Goal: Task Accomplishment & Management: Complete application form

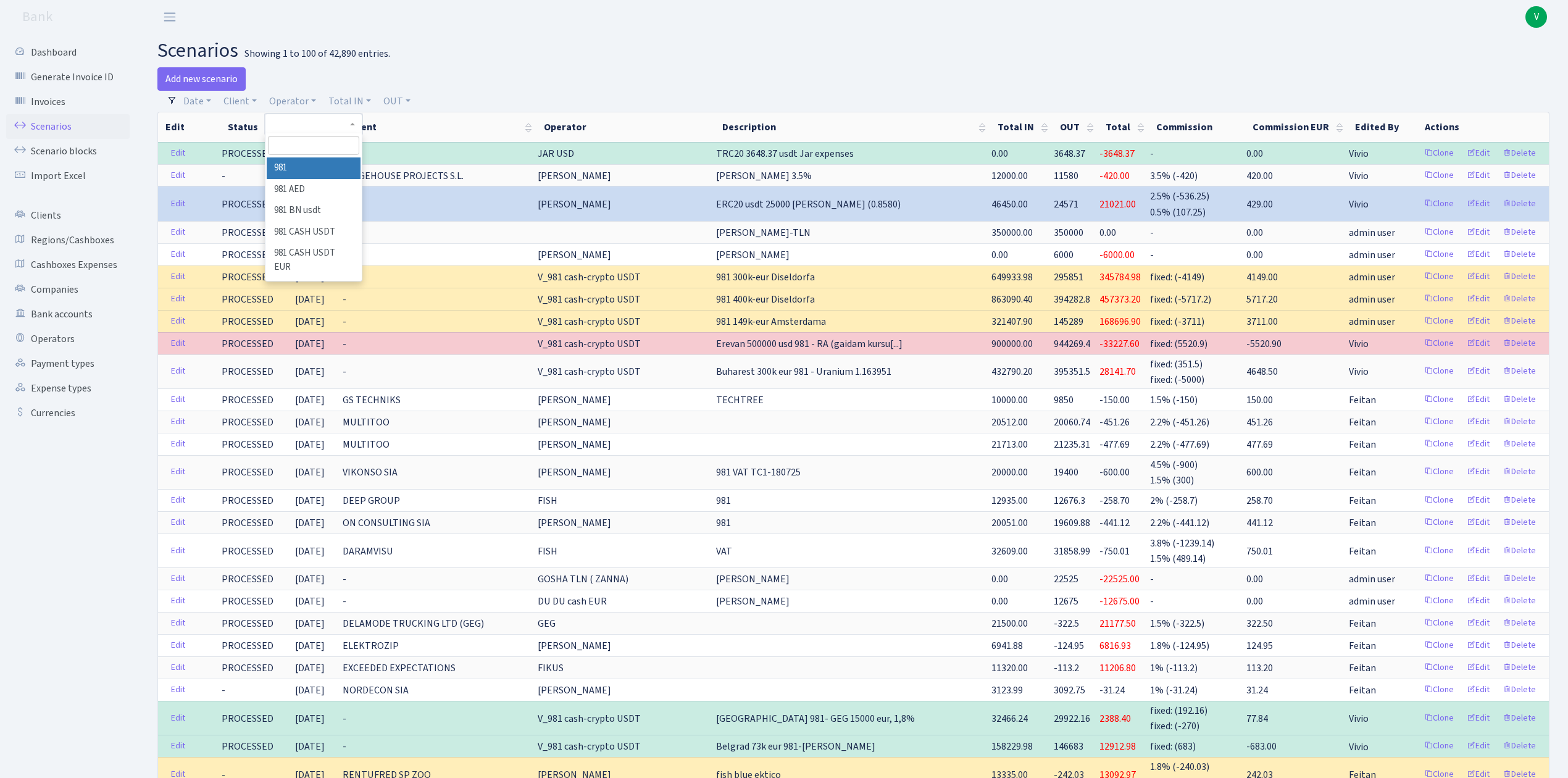
select select
select select "100"
click at [299, 141] on input "search" at bounding box center [313, 145] width 91 height 19
type input "dim"
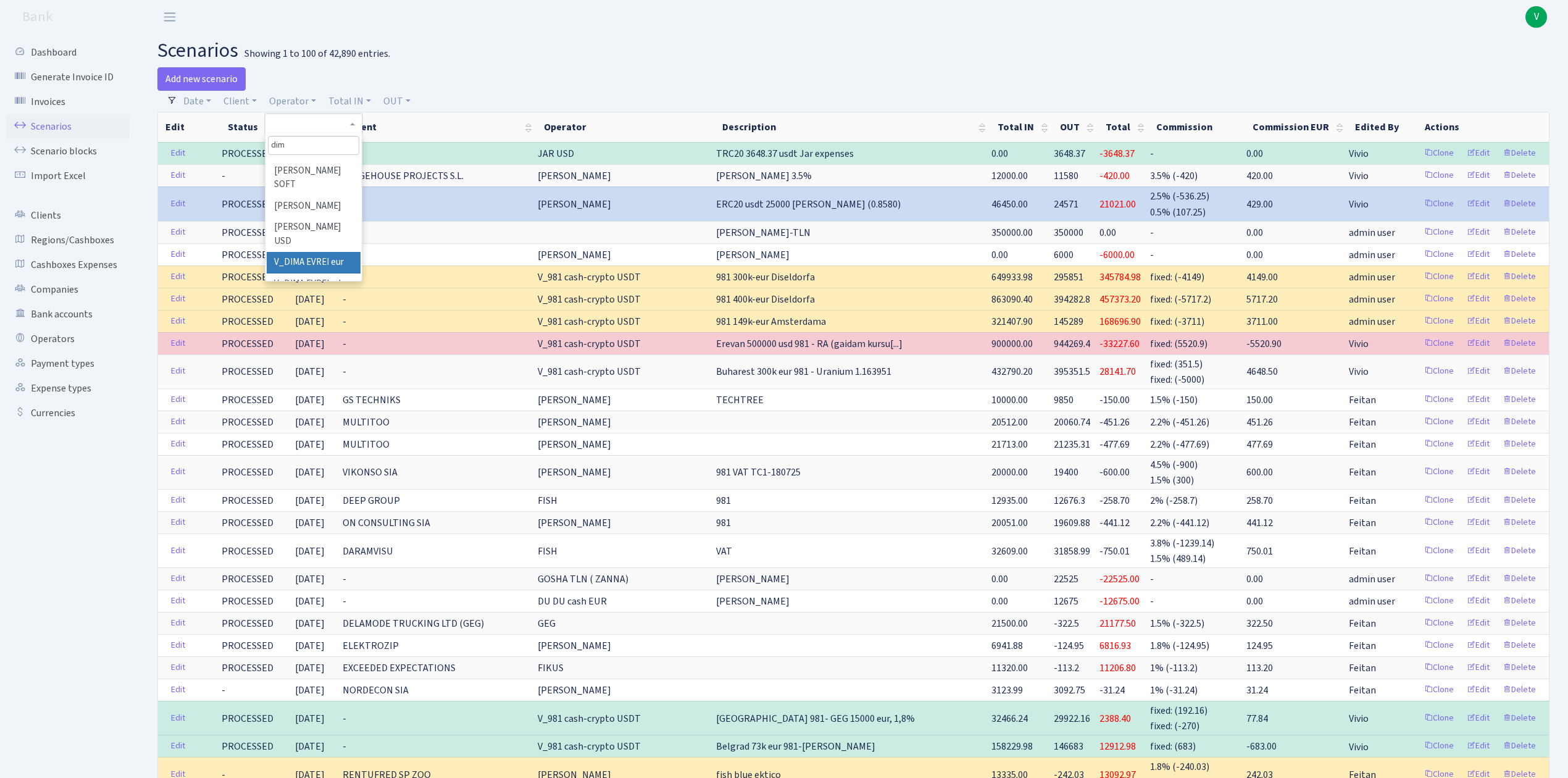
click at [332, 253] on li "V_DIMA EVREI eur" at bounding box center [313, 263] width 93 height 22
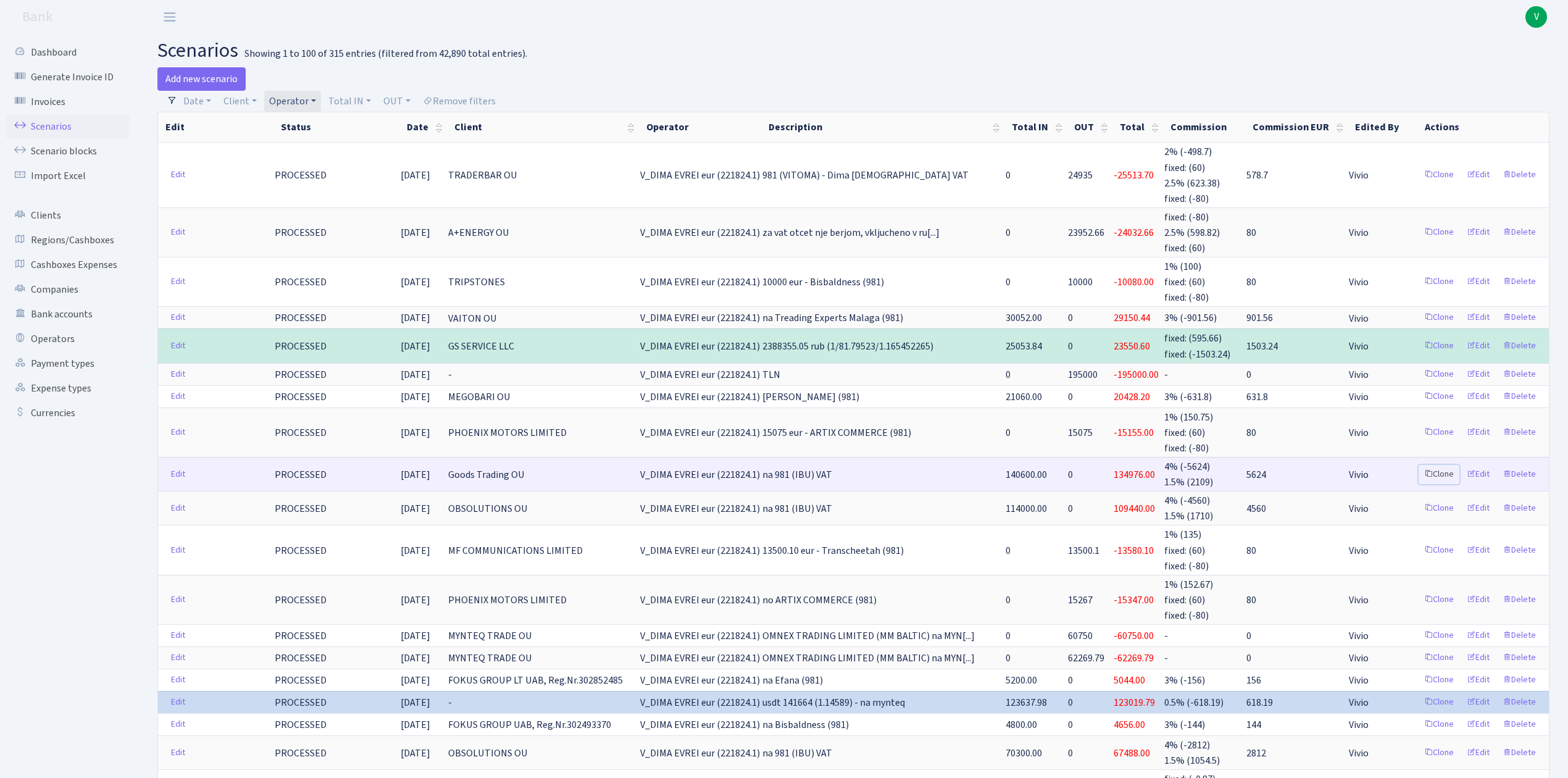
click at [1440, 465] on link "Clone" at bounding box center [1439, 474] width 40 height 19
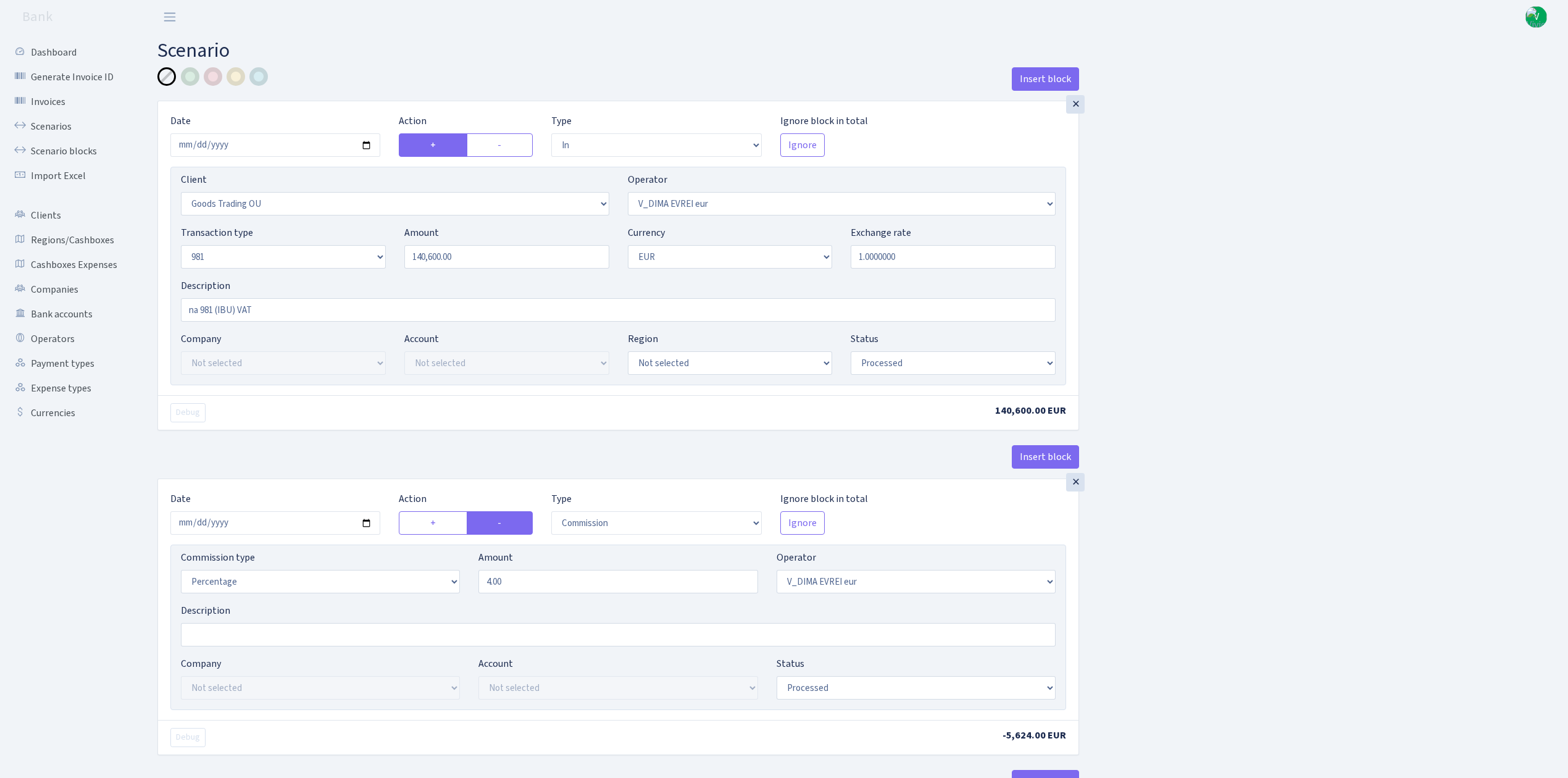
select select "in"
select select "1676"
select select "431"
select select "8"
select select "1"
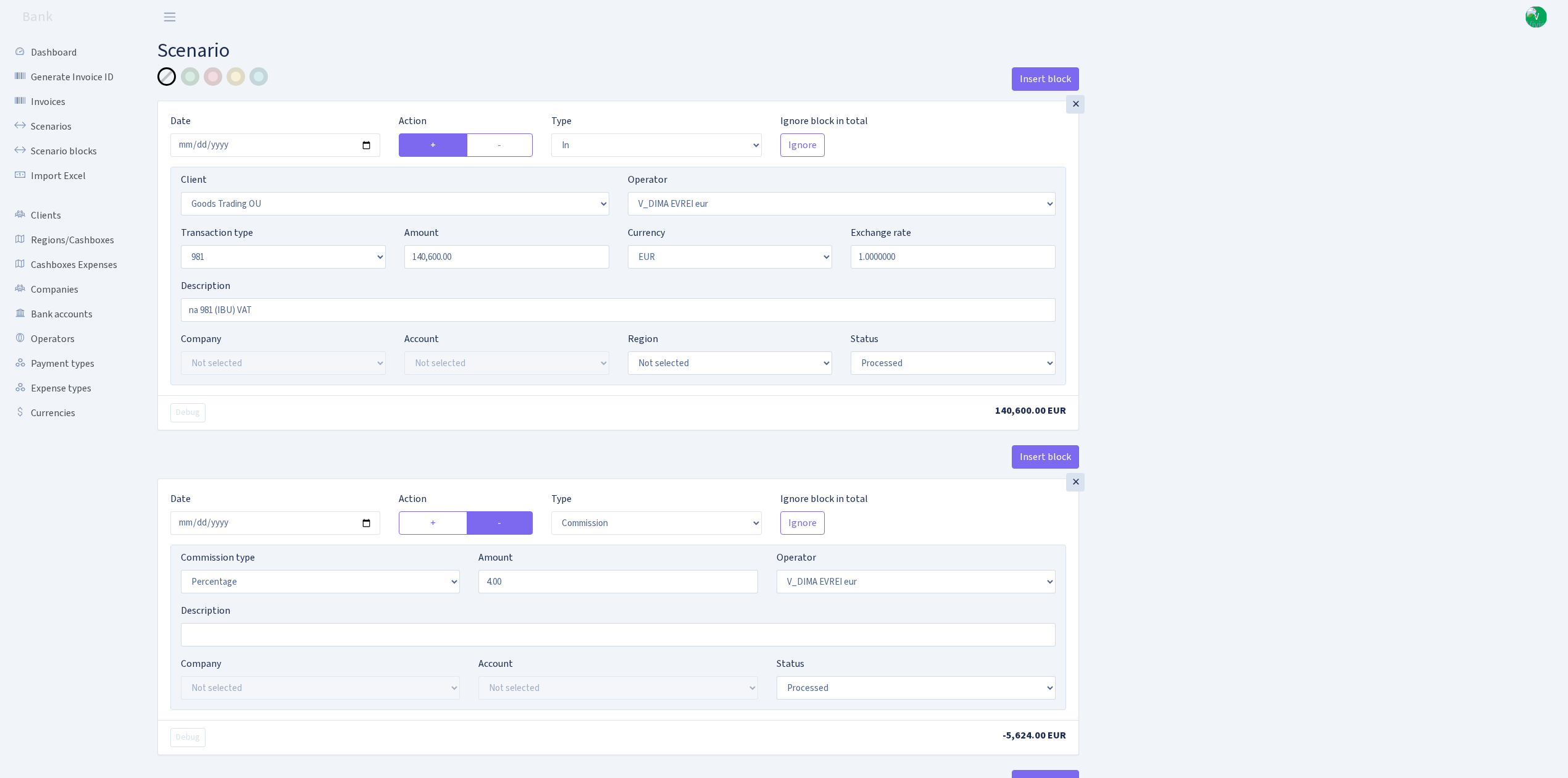
select select "processed"
select select "commission"
select select "431"
select select "processed"
select select "out"
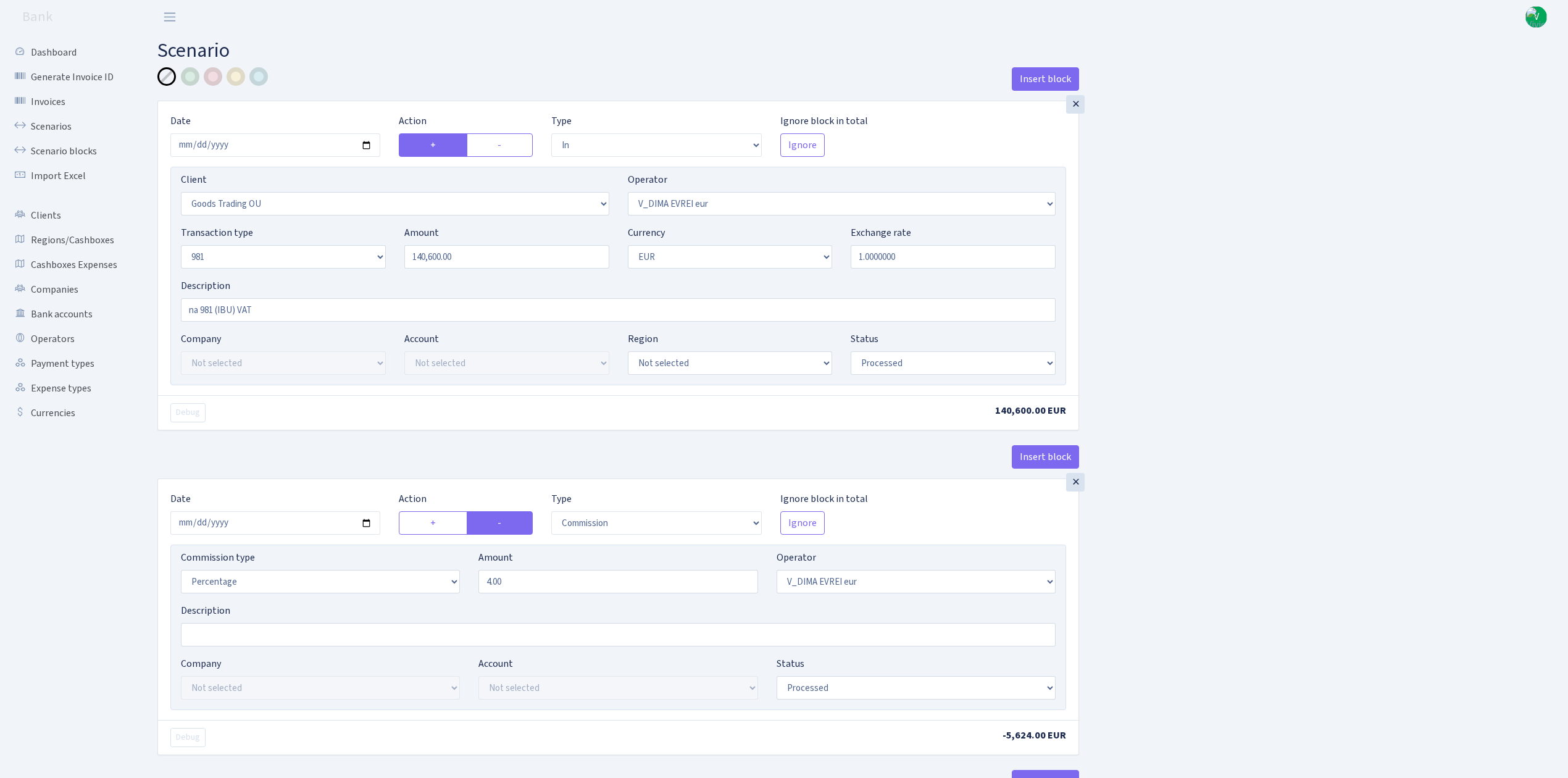
select select "279"
select select "61"
select select "5"
select select "1"
select select "processed"
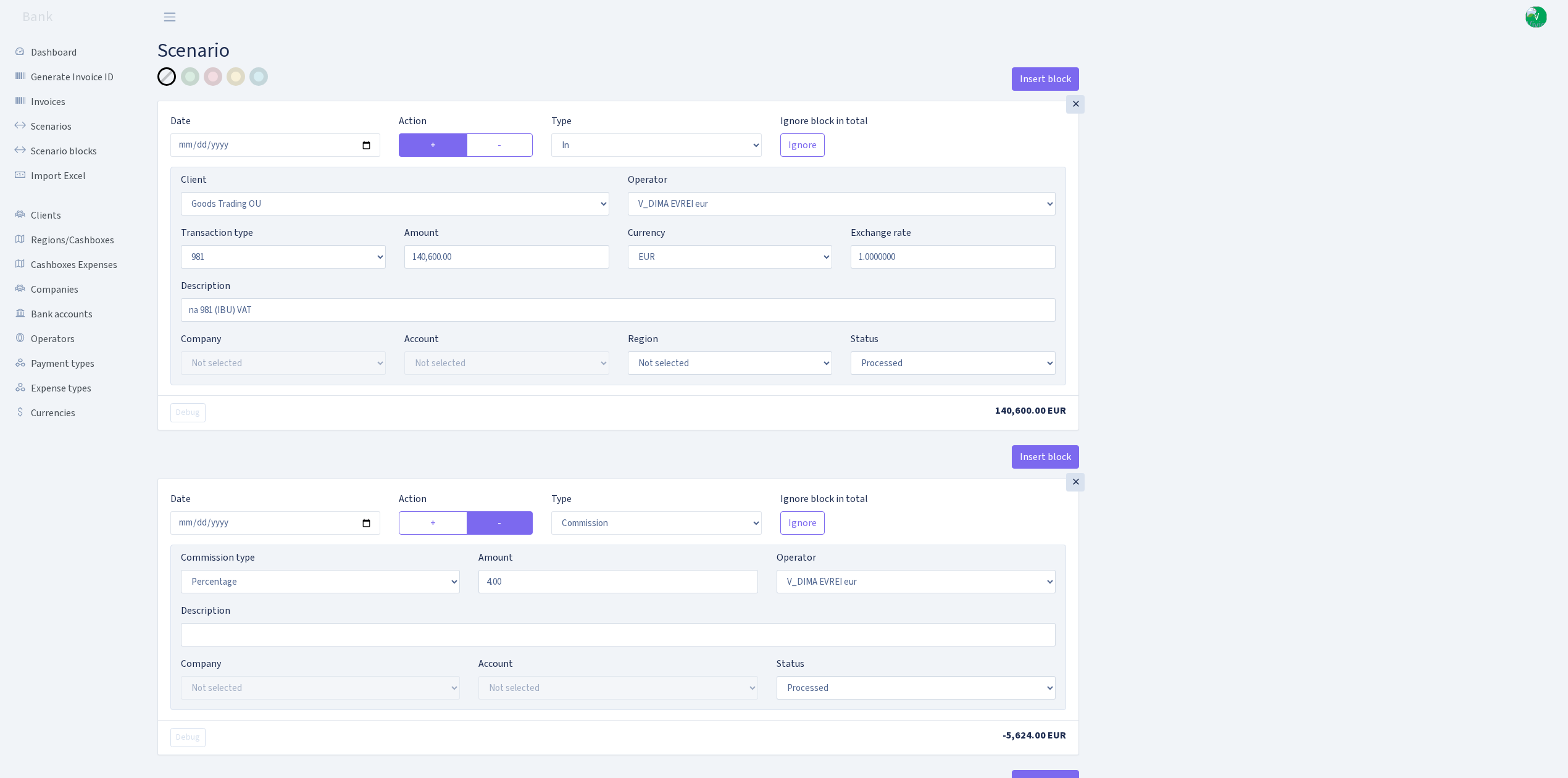
select select "commission"
select select "61"
select select "processed"
click at [365, 147] on input "2025-08-06" at bounding box center [275, 145] width 210 height 24
type input "[DATE]"
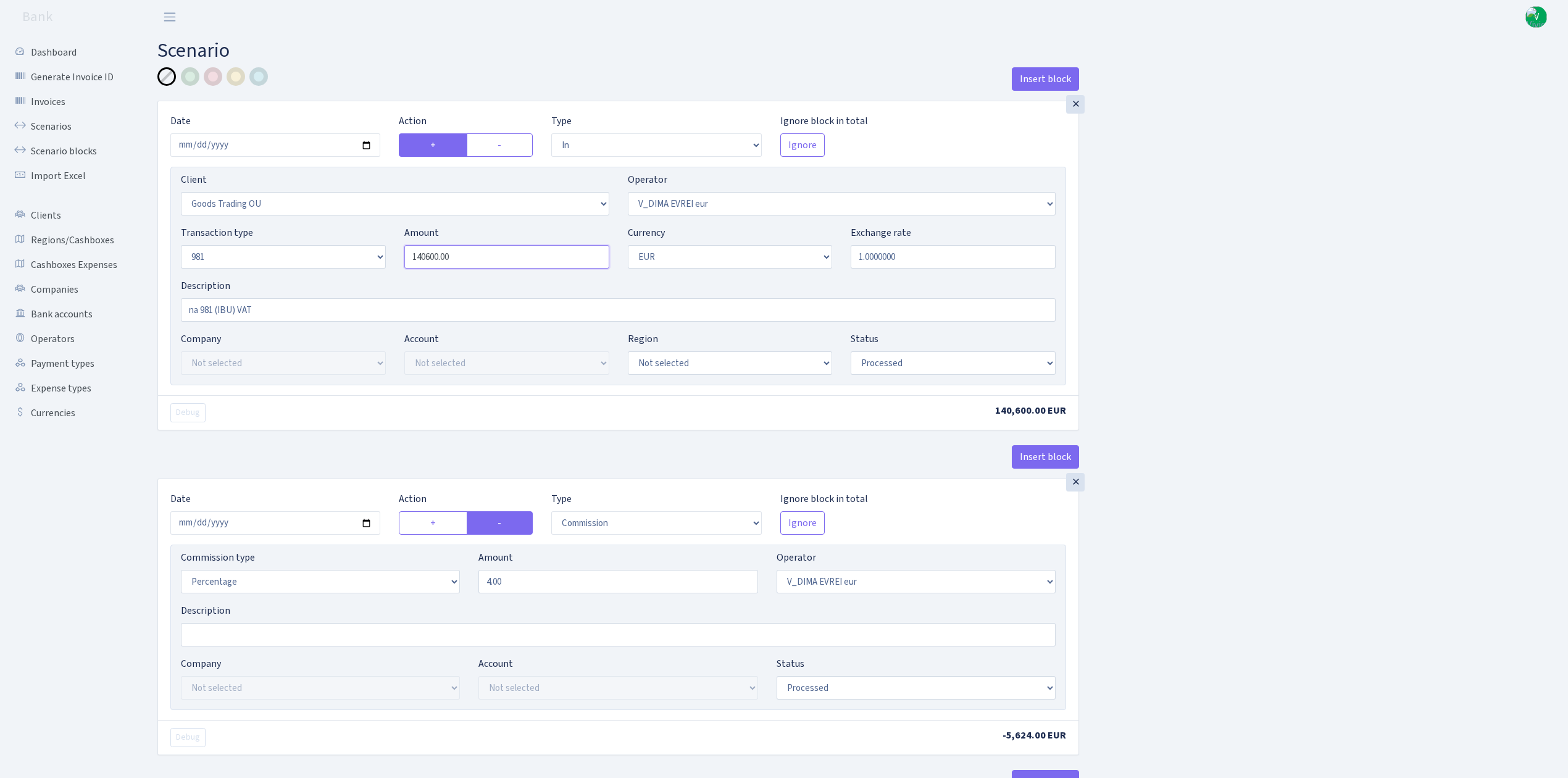
drag, startPoint x: 490, startPoint y: 258, endPoint x: 355, endPoint y: 244, distance: 135.7
click at [355, 244] on div "Transaction type Not selected 981 ELF FISH crypto GIRT IVO dekl MM-BALTIC eur U…" at bounding box center [618, 252] width 893 height 53
type input "145,600.00"
click at [948, 357] on select "Draft Pending Later Never Processed" at bounding box center [952, 363] width 205 height 24
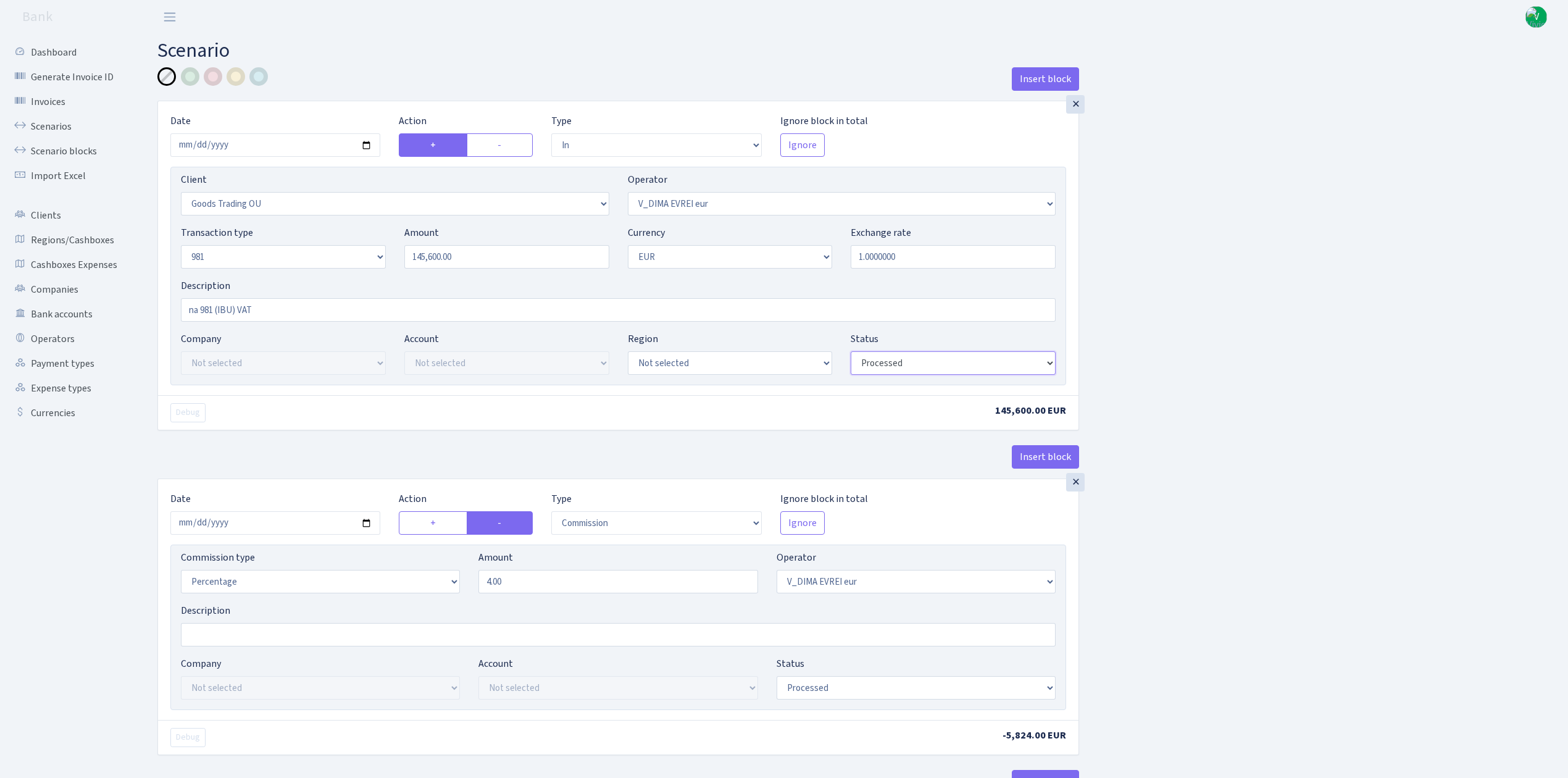
select select "pending"
click at [851, 353] on select "Draft Pending Later Never Processed" at bounding box center [952, 363] width 205 height 24
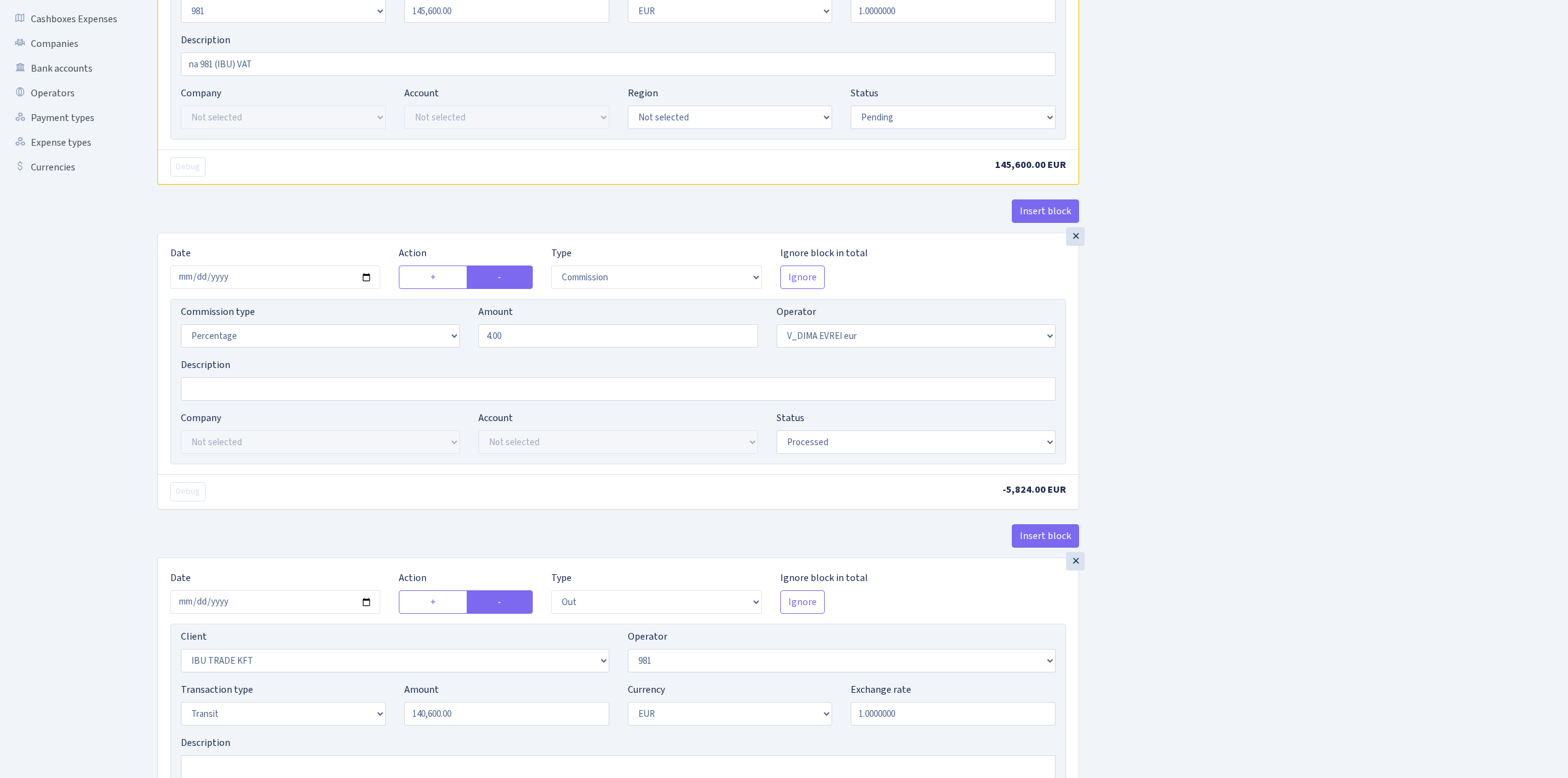
scroll to position [411, 0]
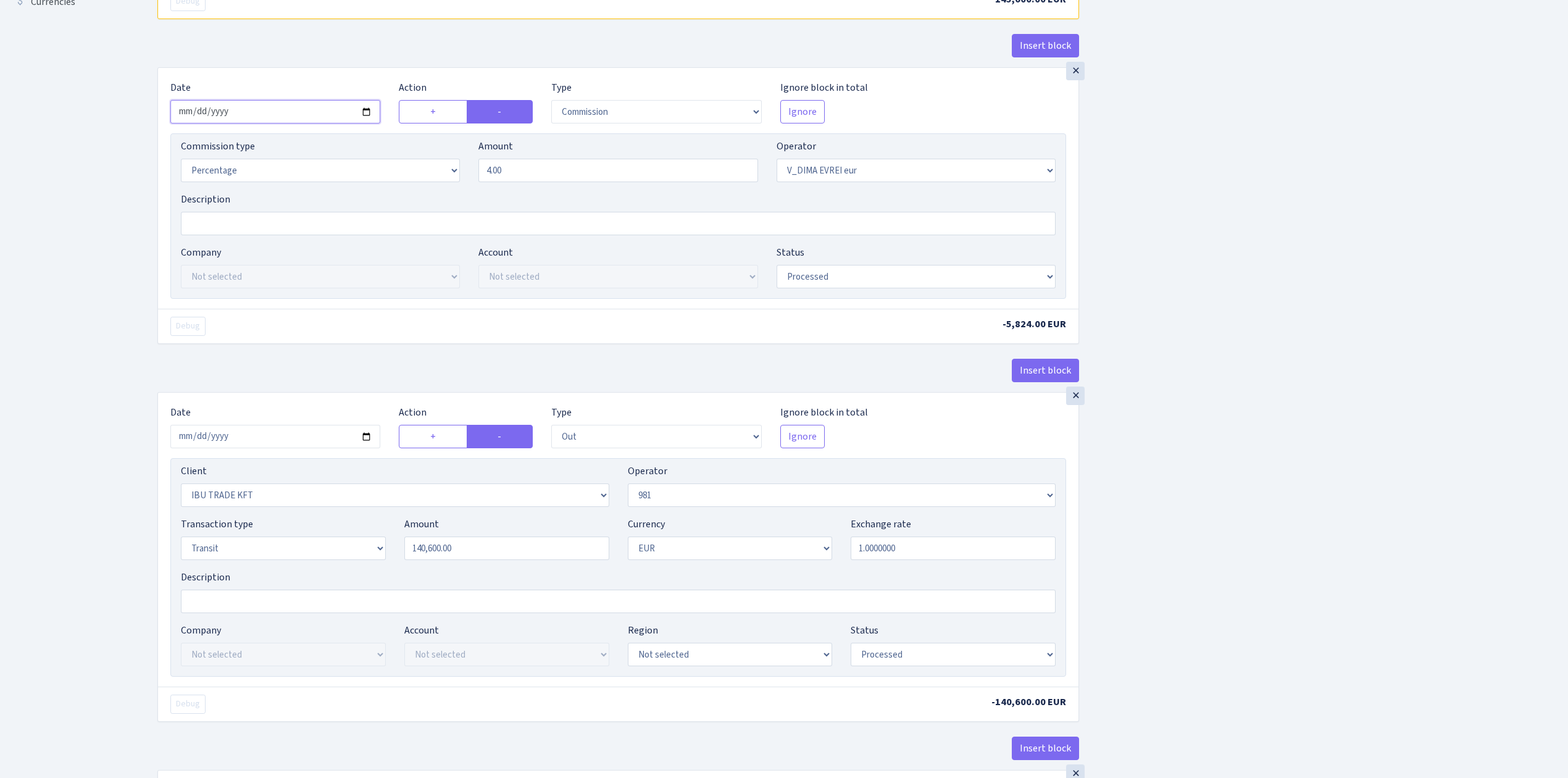
click at [366, 116] on input "2025-08-06" at bounding box center [275, 112] width 210 height 24
type input "[DATE]"
click at [1321, 378] on div "Insert block × Date 2025-08-11 Action + - Type --- In Out Commission Field requ…" at bounding box center [853, 403] width 1411 height 1494
click at [821, 280] on select "Draft Pending Later Never Processed" at bounding box center [915, 277] width 279 height 24
select select "pending"
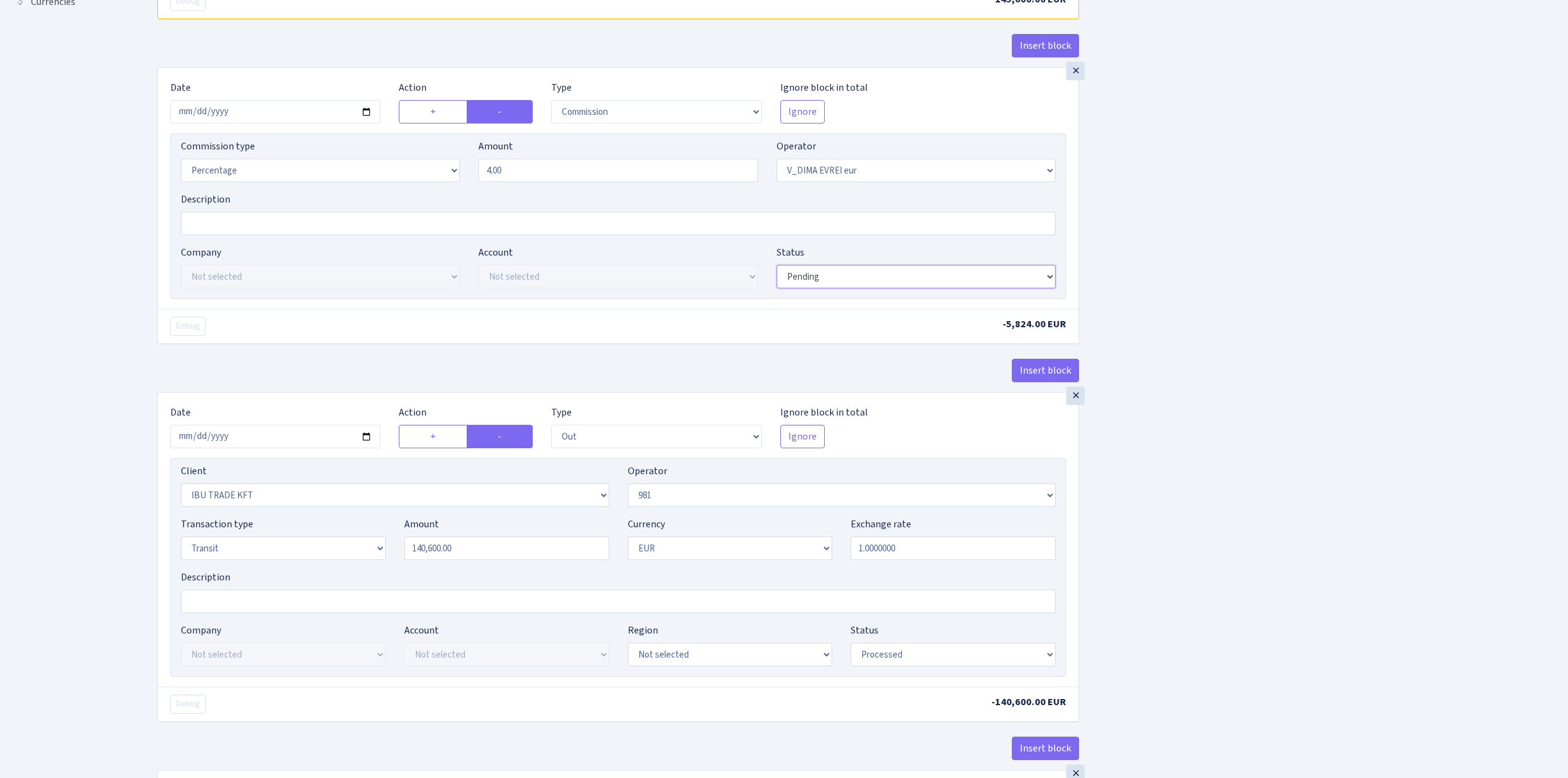
click at [776, 268] on select "Draft Pending Later Never Processed" at bounding box center [915, 277] width 279 height 24
click at [1292, 472] on div "Insert block × Date 2025-08-11 Action + - Type --- In Out Commission Field requ…" at bounding box center [853, 403] width 1411 height 1494
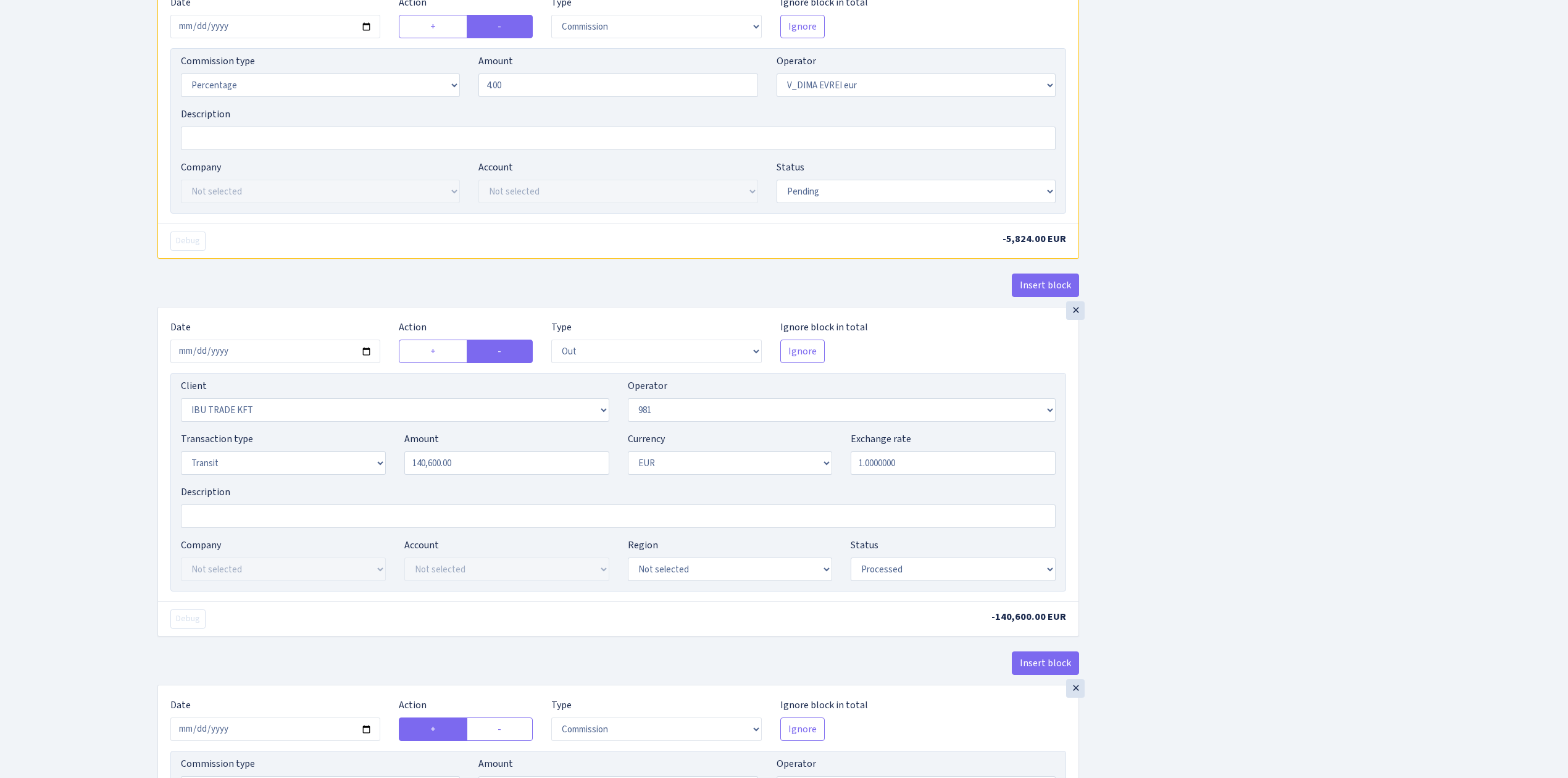
scroll to position [576, 0]
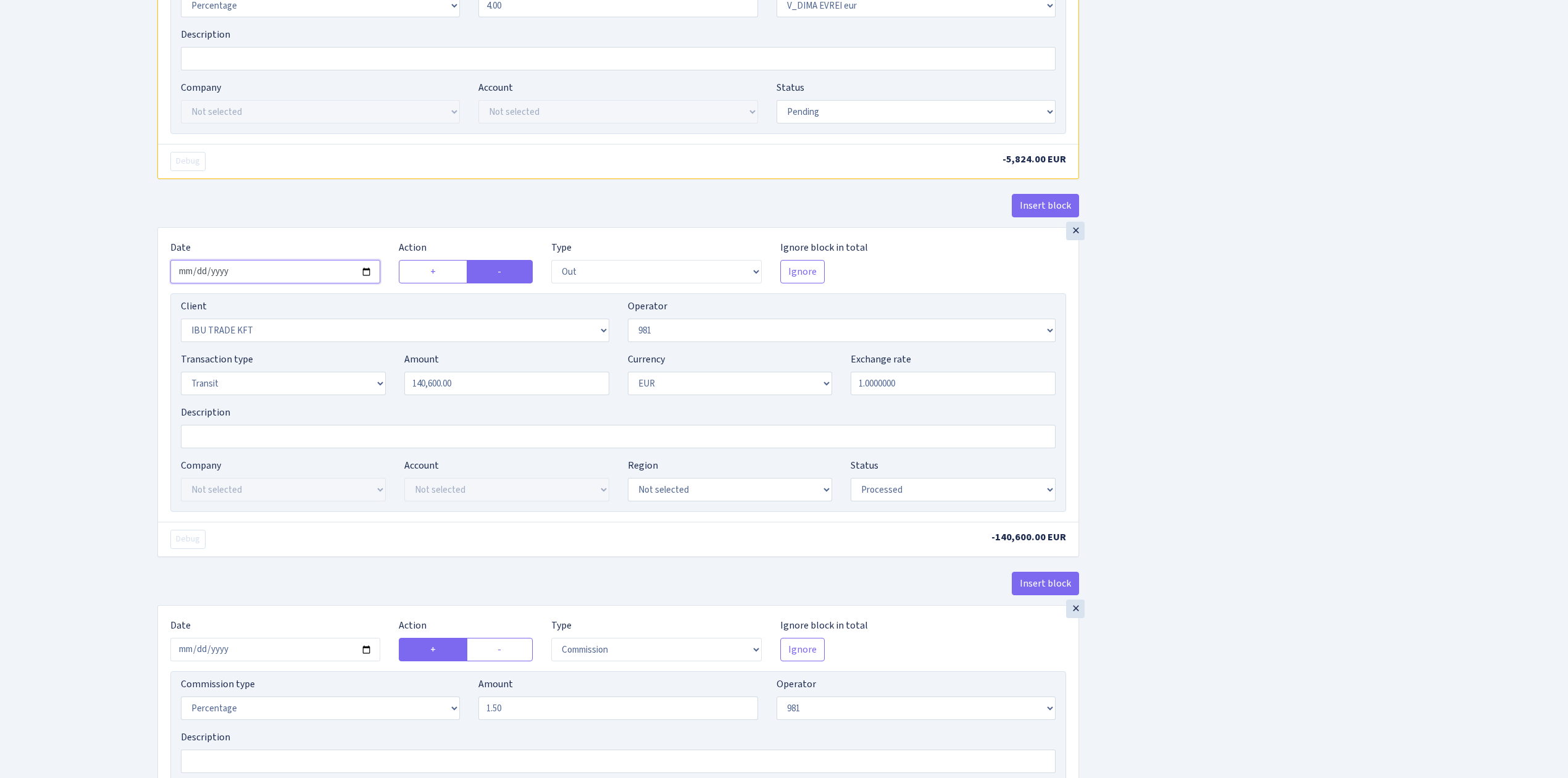
click at [365, 272] on input "2025-08-06" at bounding box center [275, 272] width 210 height 24
type input "2025-08-11"
drag, startPoint x: 463, startPoint y: 391, endPoint x: 322, endPoint y: 365, distance: 143.4
click at [322, 365] on div "Transaction type Not selected 981 ELF FISH crypto GIRT IVO dekl MM-BALTIC eur U…" at bounding box center [618, 378] width 893 height 53
click at [1366, 384] on div "Insert block × Date 2025-08-11 Action + - Type --- In Out Commission Field requ…" at bounding box center [853, 238] width 1411 height 1494
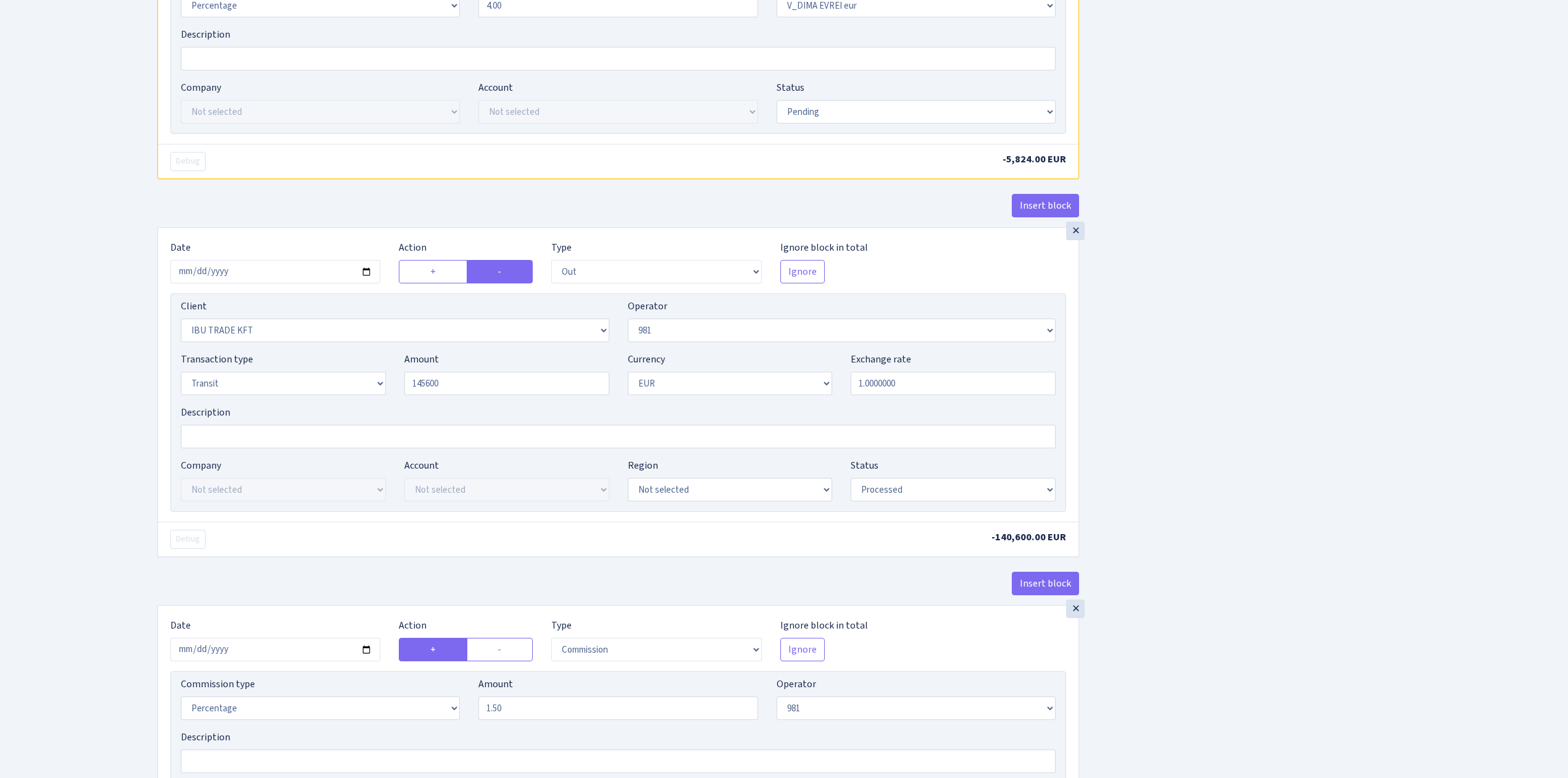
type input "145,600.00"
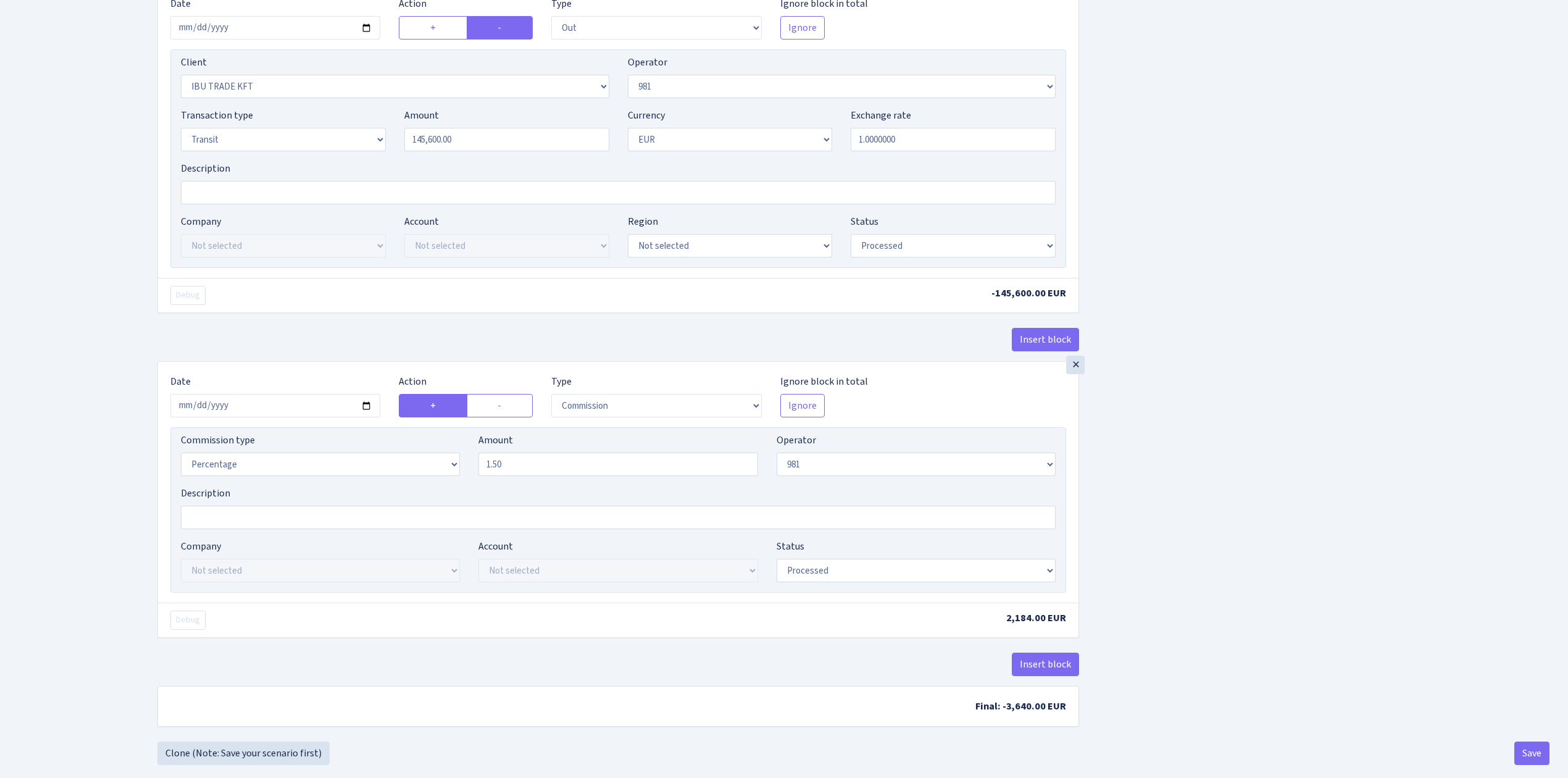
scroll to position [823, 0]
click at [365, 408] on input "2025-08-06" at bounding box center [275, 402] width 210 height 24
type input "2025-08-11"
click at [884, 248] on select "Draft Pending Later Never Processed" at bounding box center [952, 242] width 205 height 24
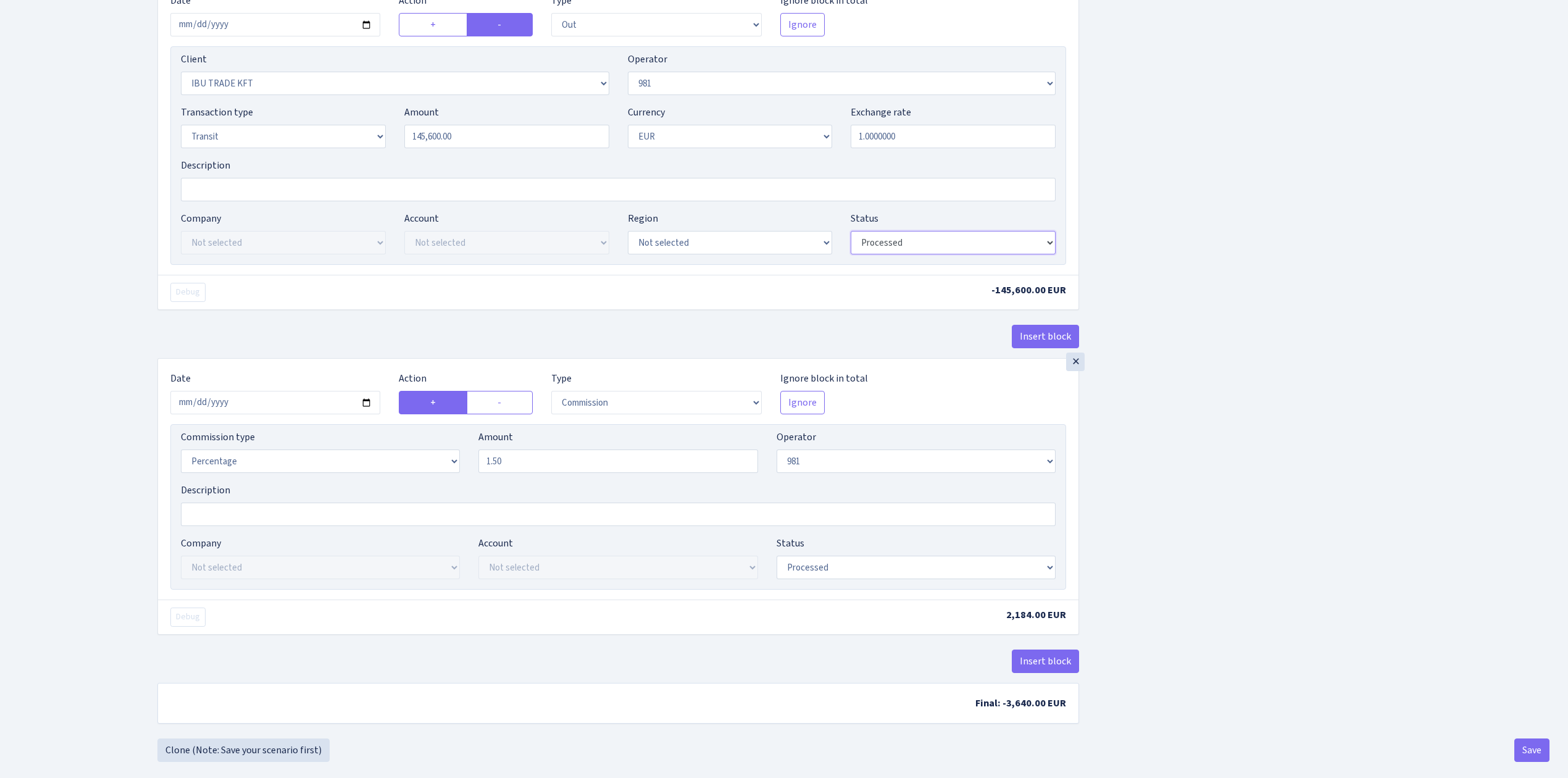
select select "pending"
click at [851, 237] on select "Draft Pending Later Never Processed" at bounding box center [952, 242] width 205 height 24
click at [880, 576] on select "Draft Pending Later Never Processed" at bounding box center [915, 568] width 279 height 24
select select "pending"
click at [776, 563] on select "Draft Pending Later Never Processed" at bounding box center [915, 568] width 279 height 24
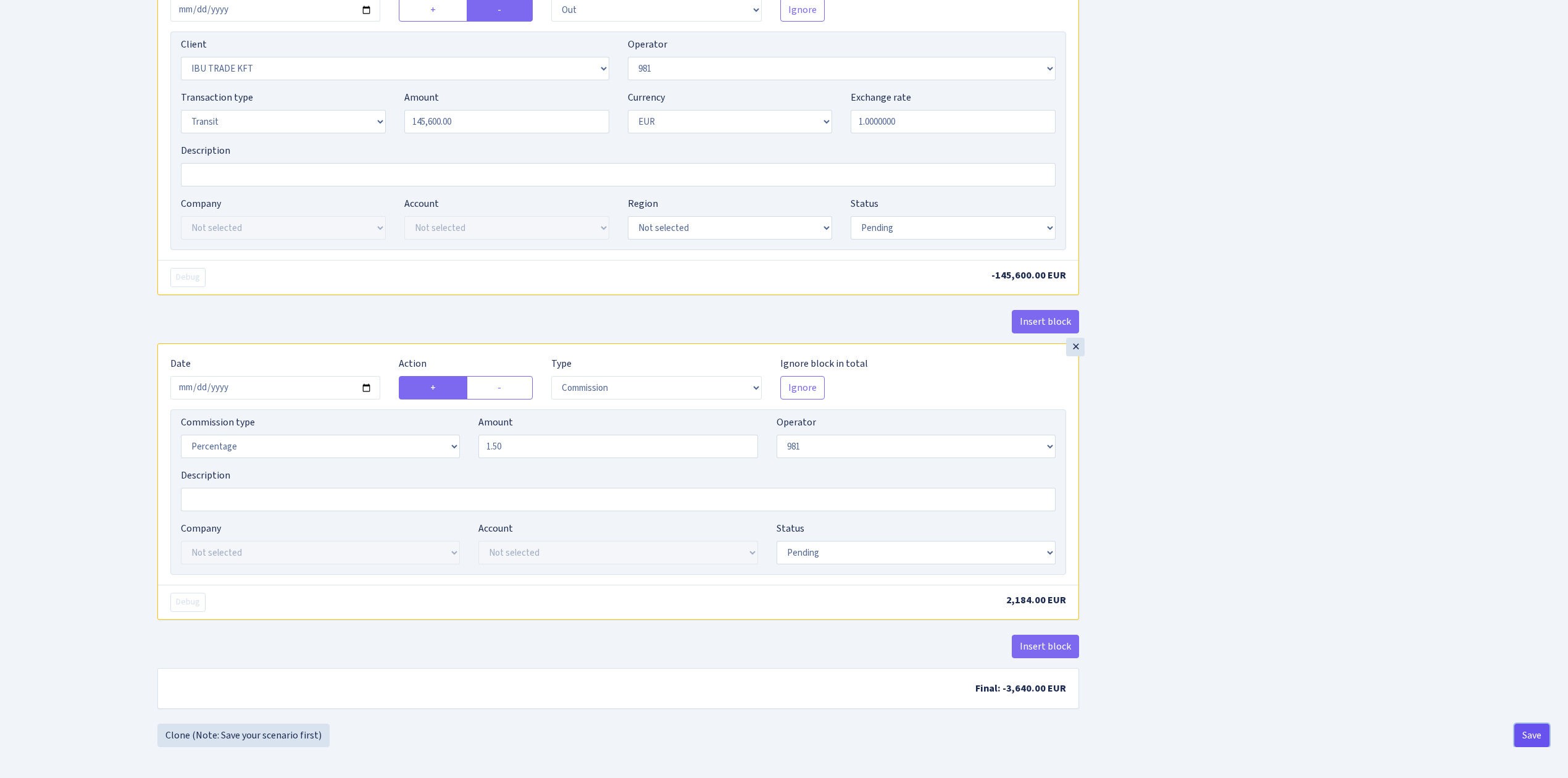
click at [1533, 737] on button "Save" at bounding box center [1532, 735] width 35 height 24
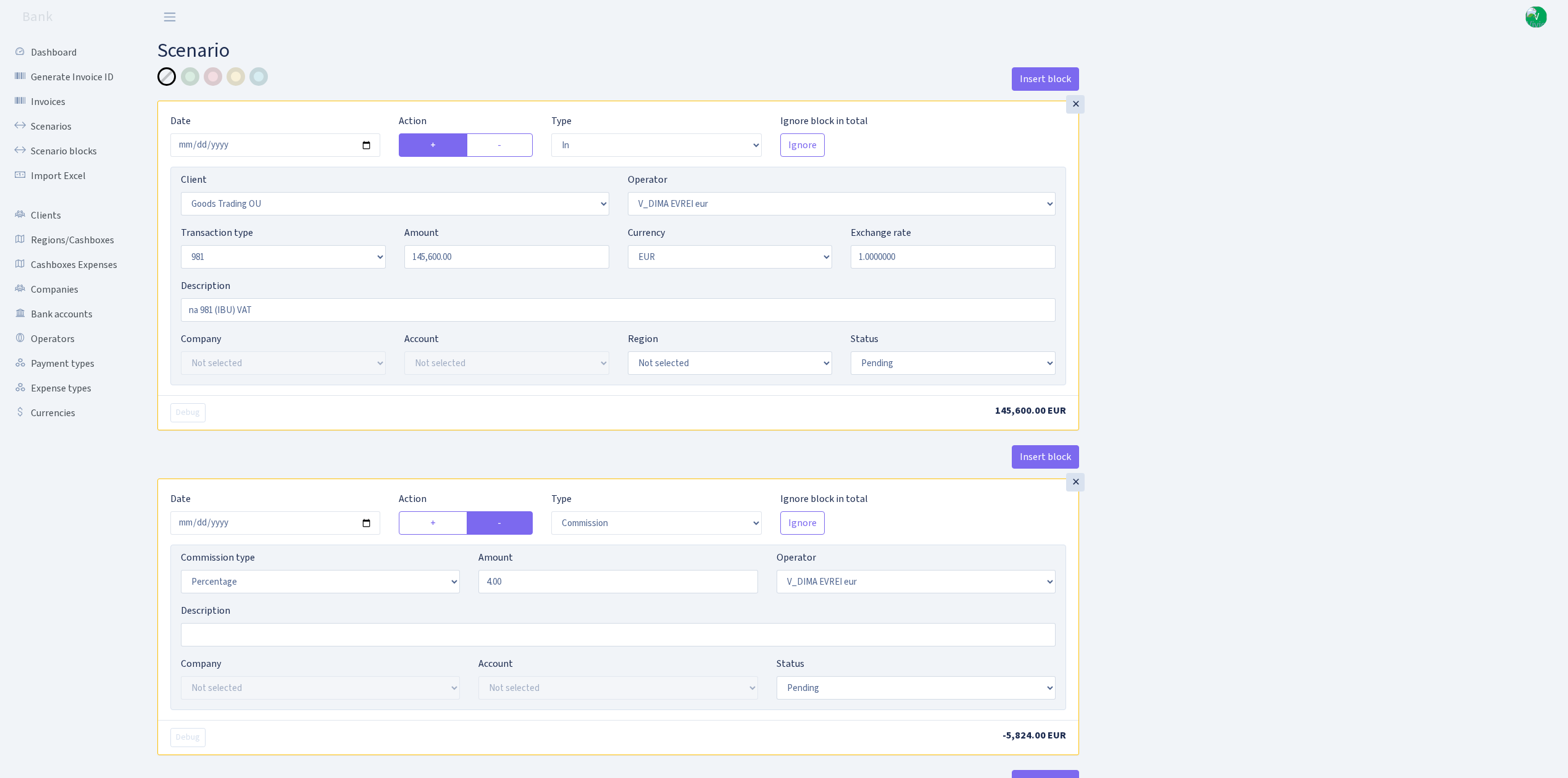
select select "in"
select select "1676"
select select "431"
select select "8"
select select "1"
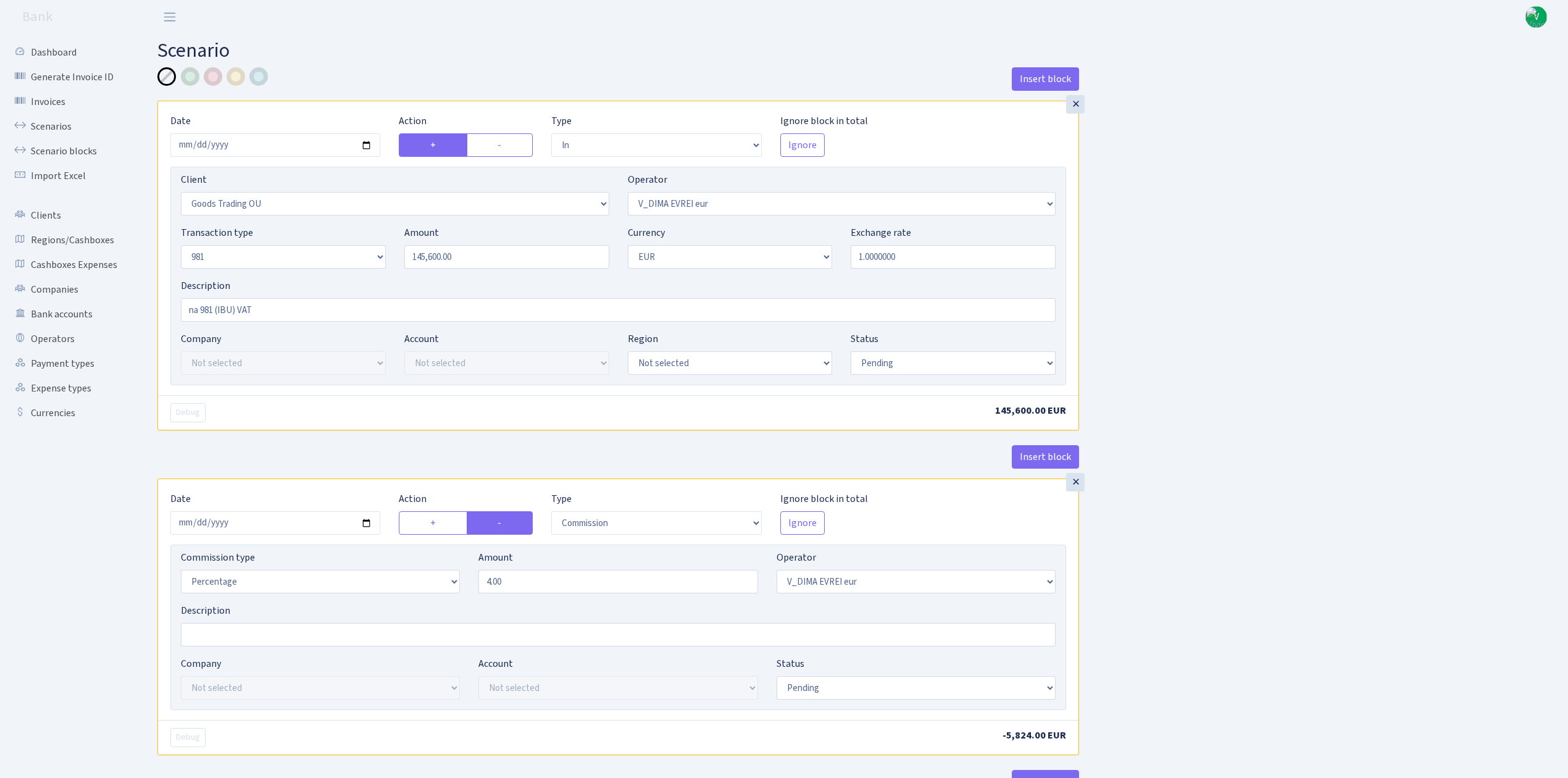
select select "pending"
select select "commission"
select select "431"
select select "pending"
select select "out"
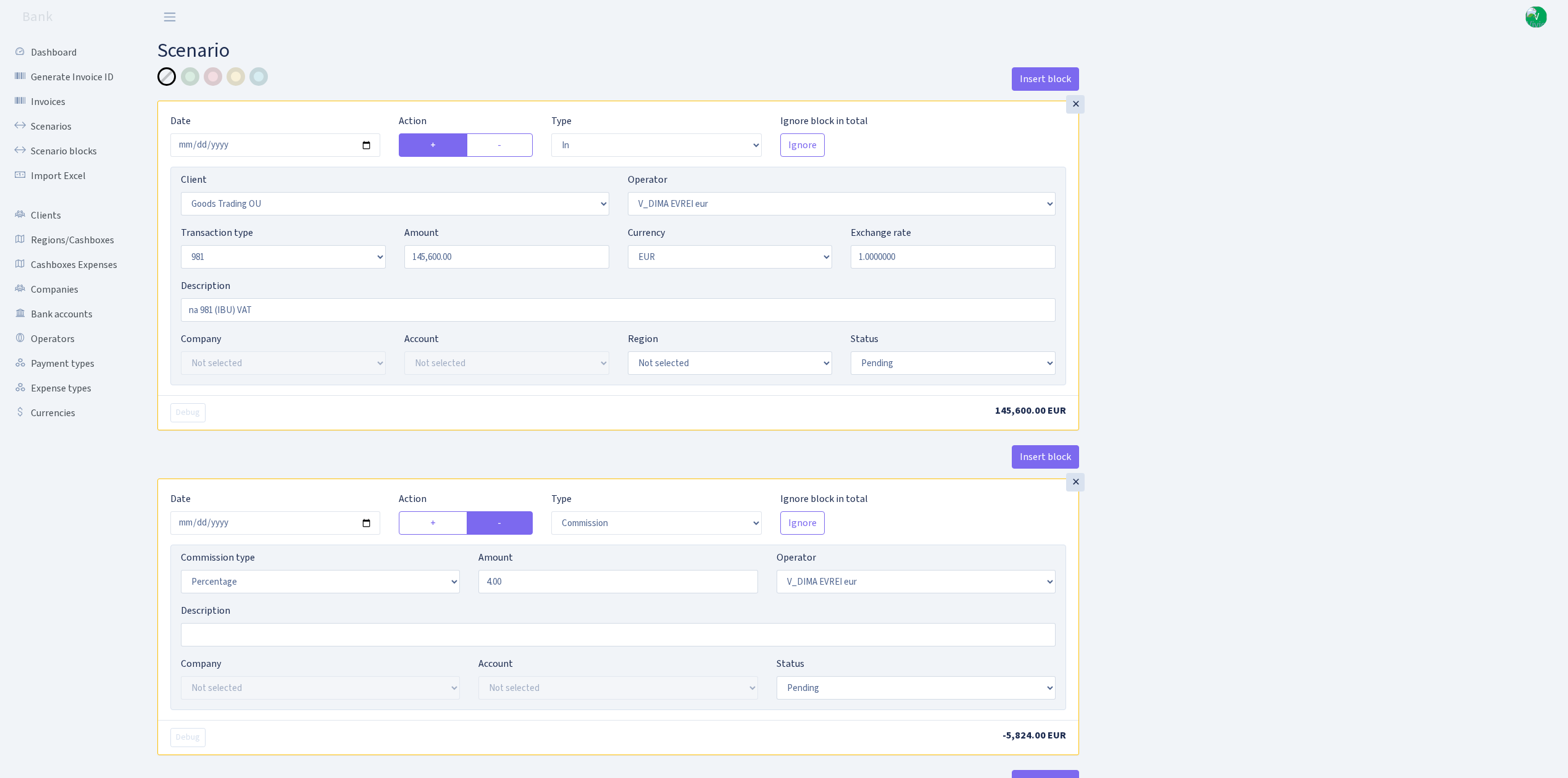
select select "279"
select select "61"
select select "5"
select select "1"
select select "pending"
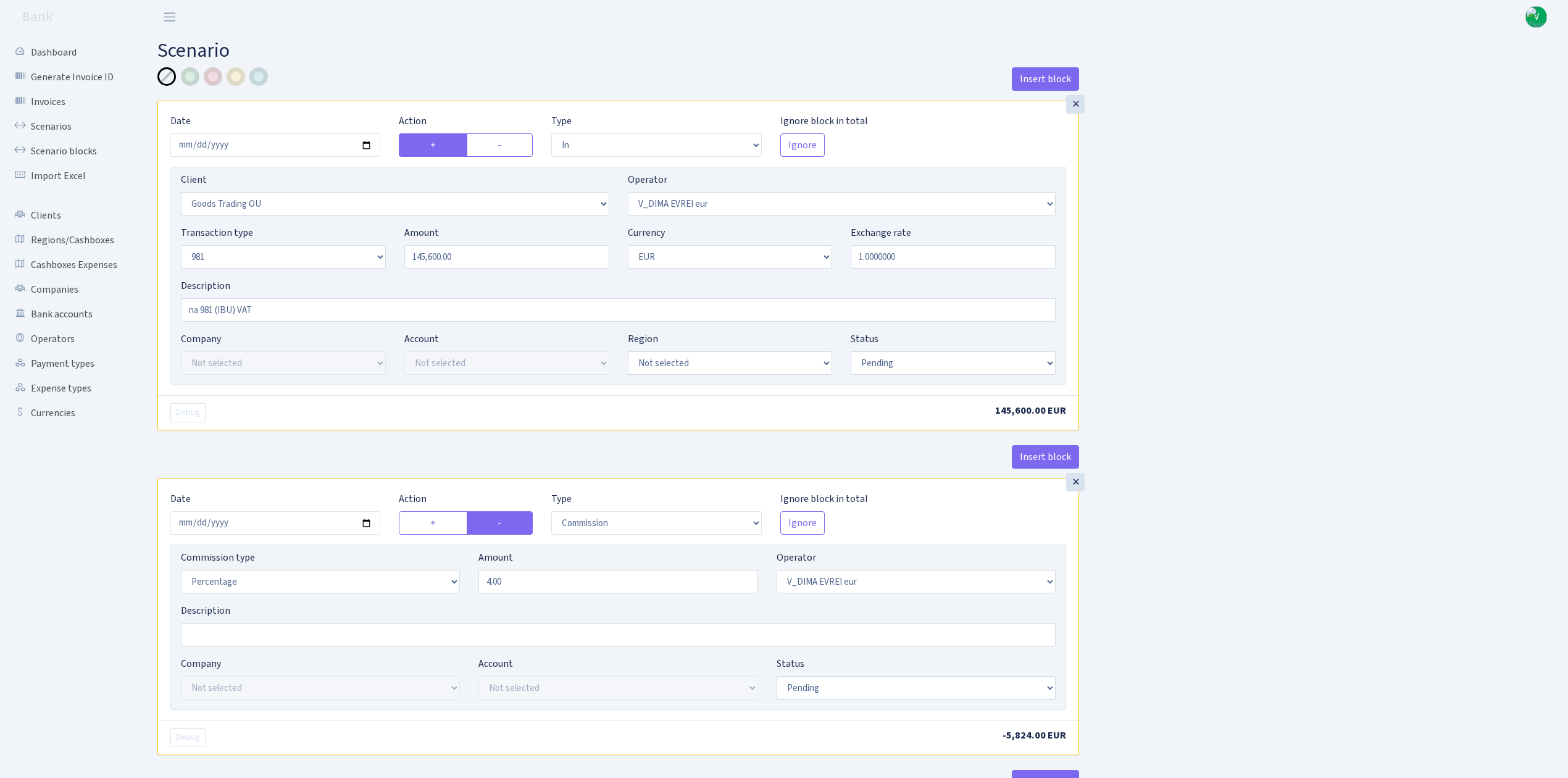
select select "commission"
select select "61"
select select "pending"
click at [62, 122] on link "Scenarios" at bounding box center [67, 126] width 124 height 24
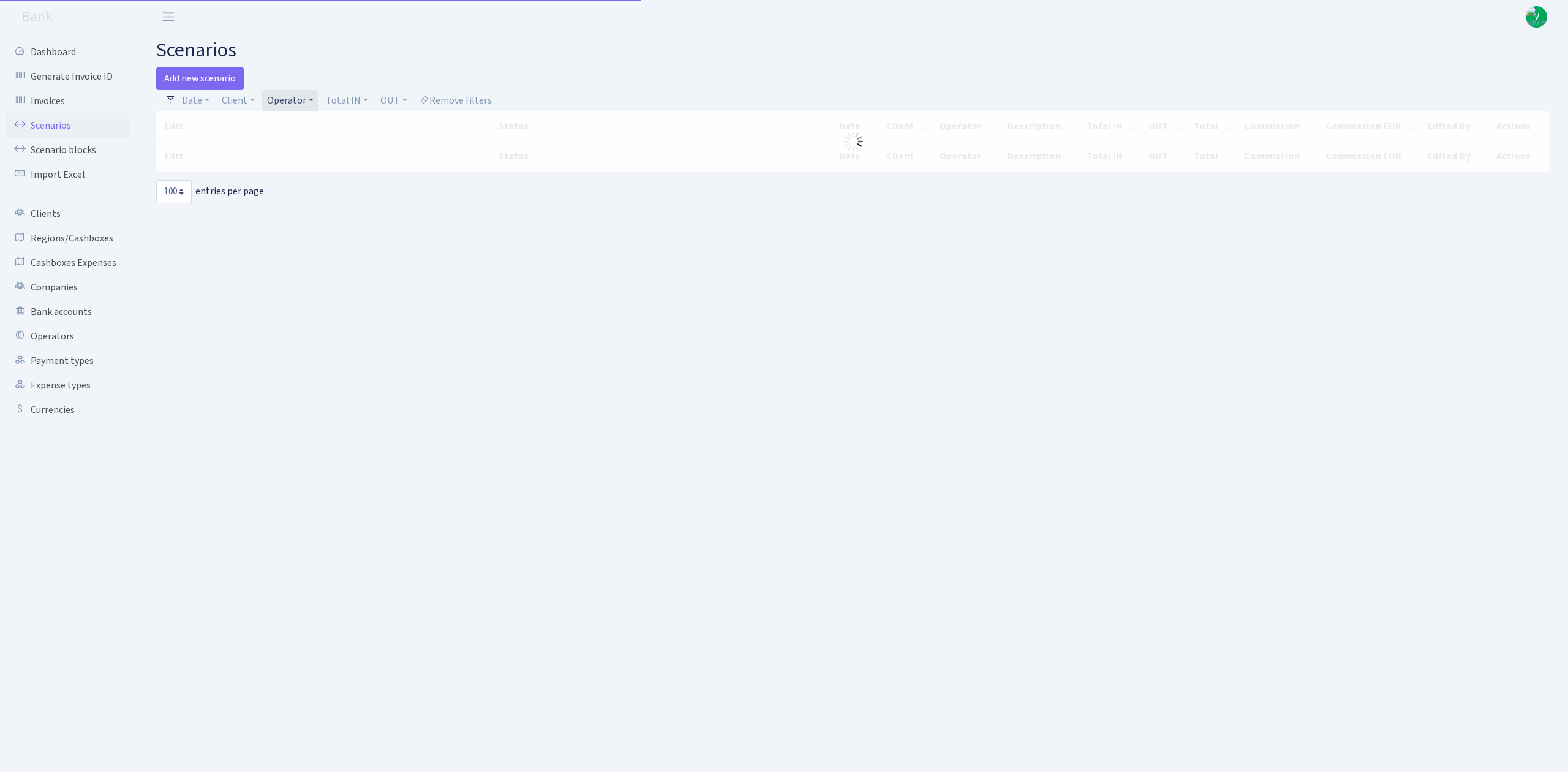
select select "100"
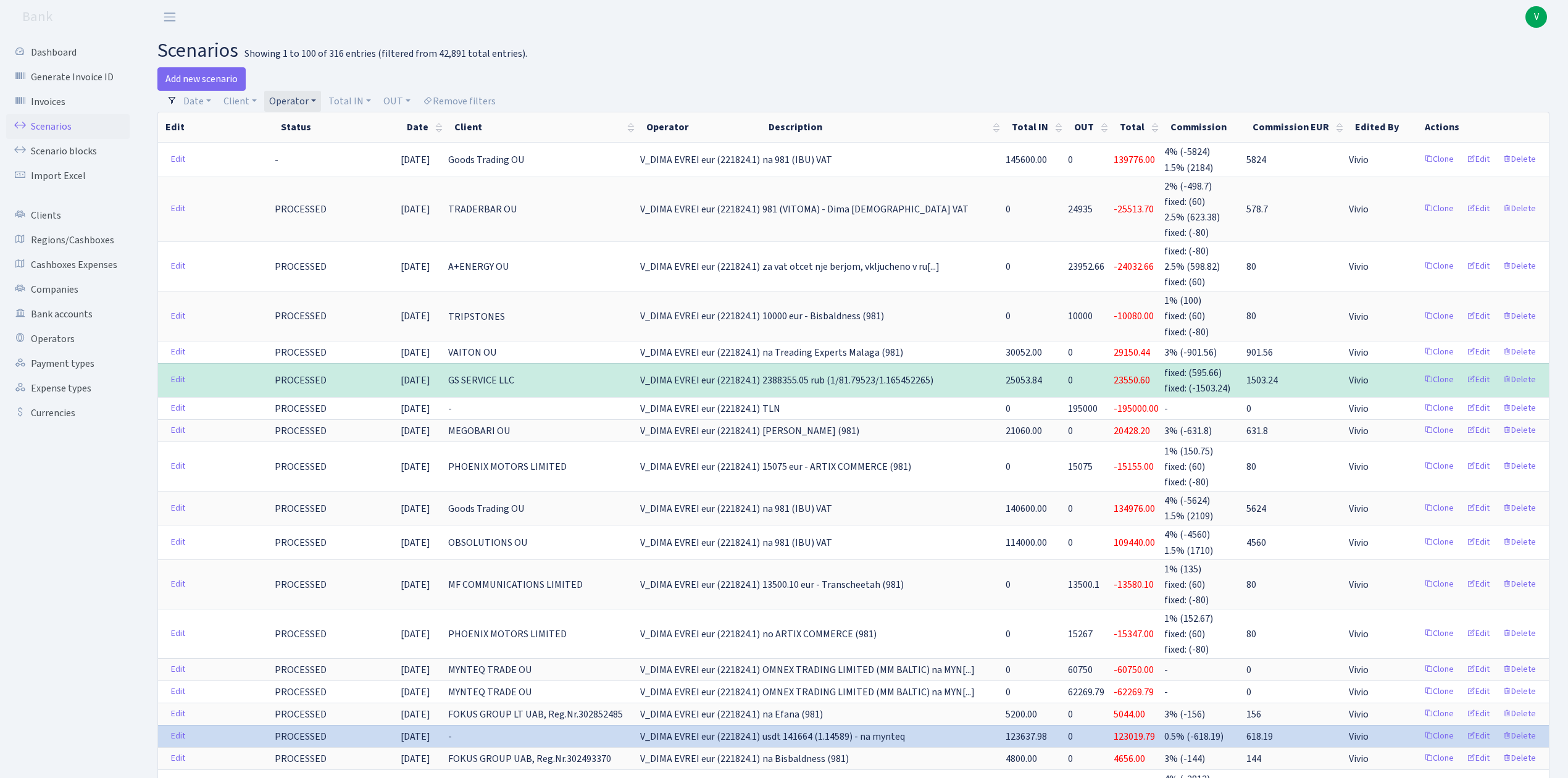
click at [280, 101] on link "Operator" at bounding box center [292, 101] width 56 height 21
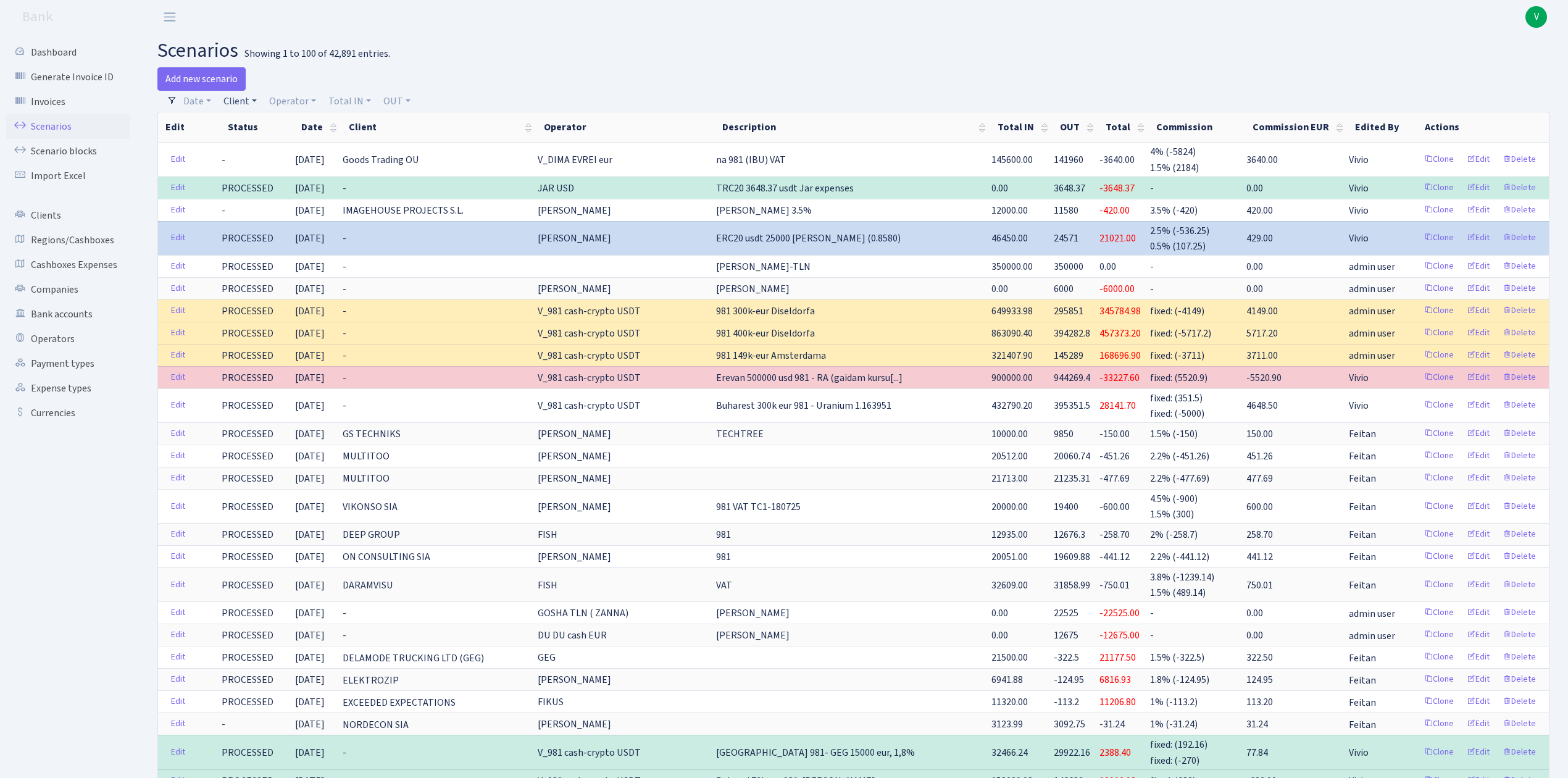
click at [242, 99] on link "Client" at bounding box center [240, 101] width 43 height 21
click at [291, 99] on link "Operator" at bounding box center [292, 101] width 56 height 21
click at [246, 104] on link "Client" at bounding box center [240, 101] width 43 height 21
click at [257, 147] on input "search" at bounding box center [268, 145] width 91 height 19
type input "allied"
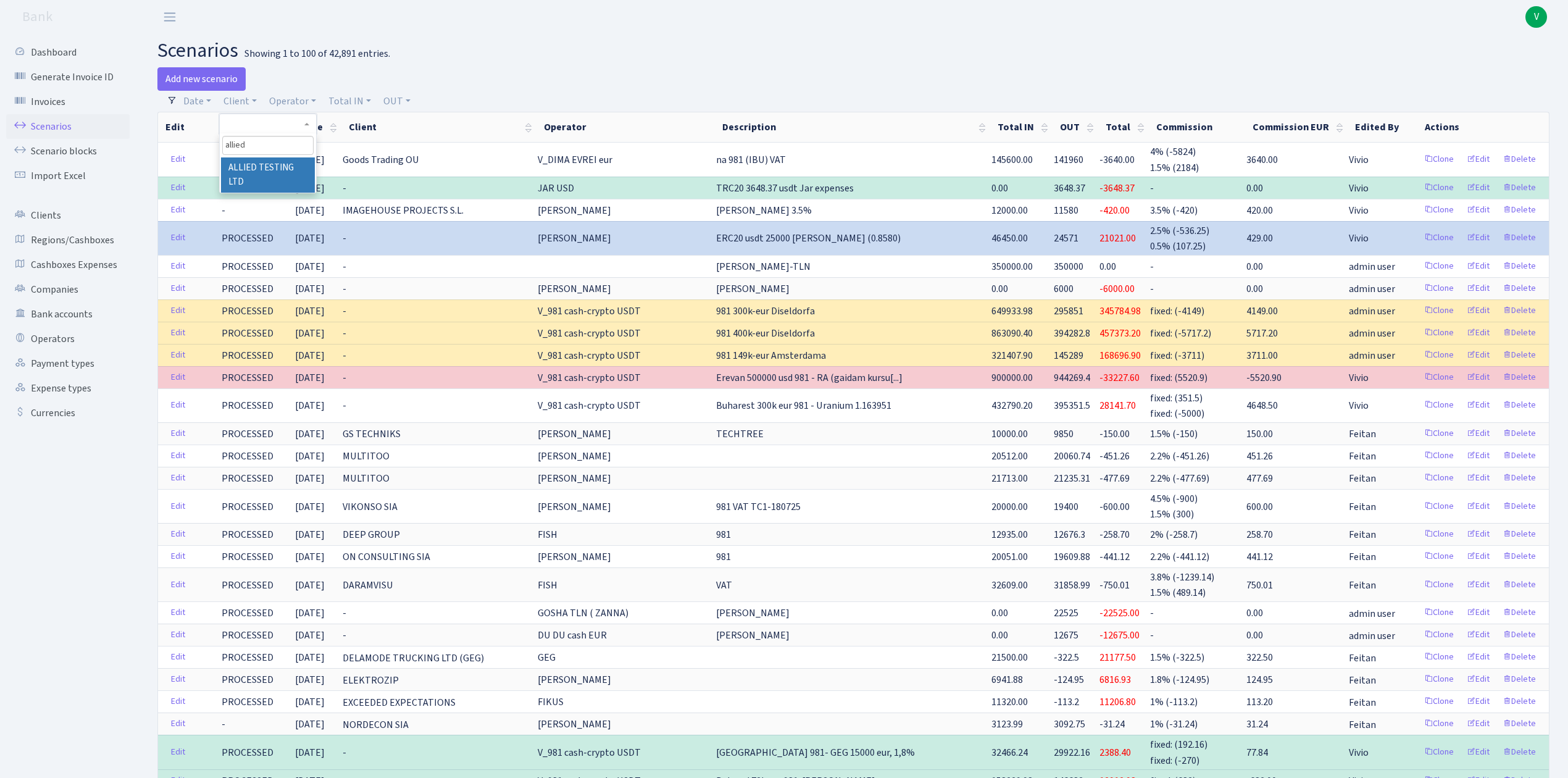
click at [242, 174] on li "ALLIED TESTING LTD" at bounding box center [267, 175] width 93 height 35
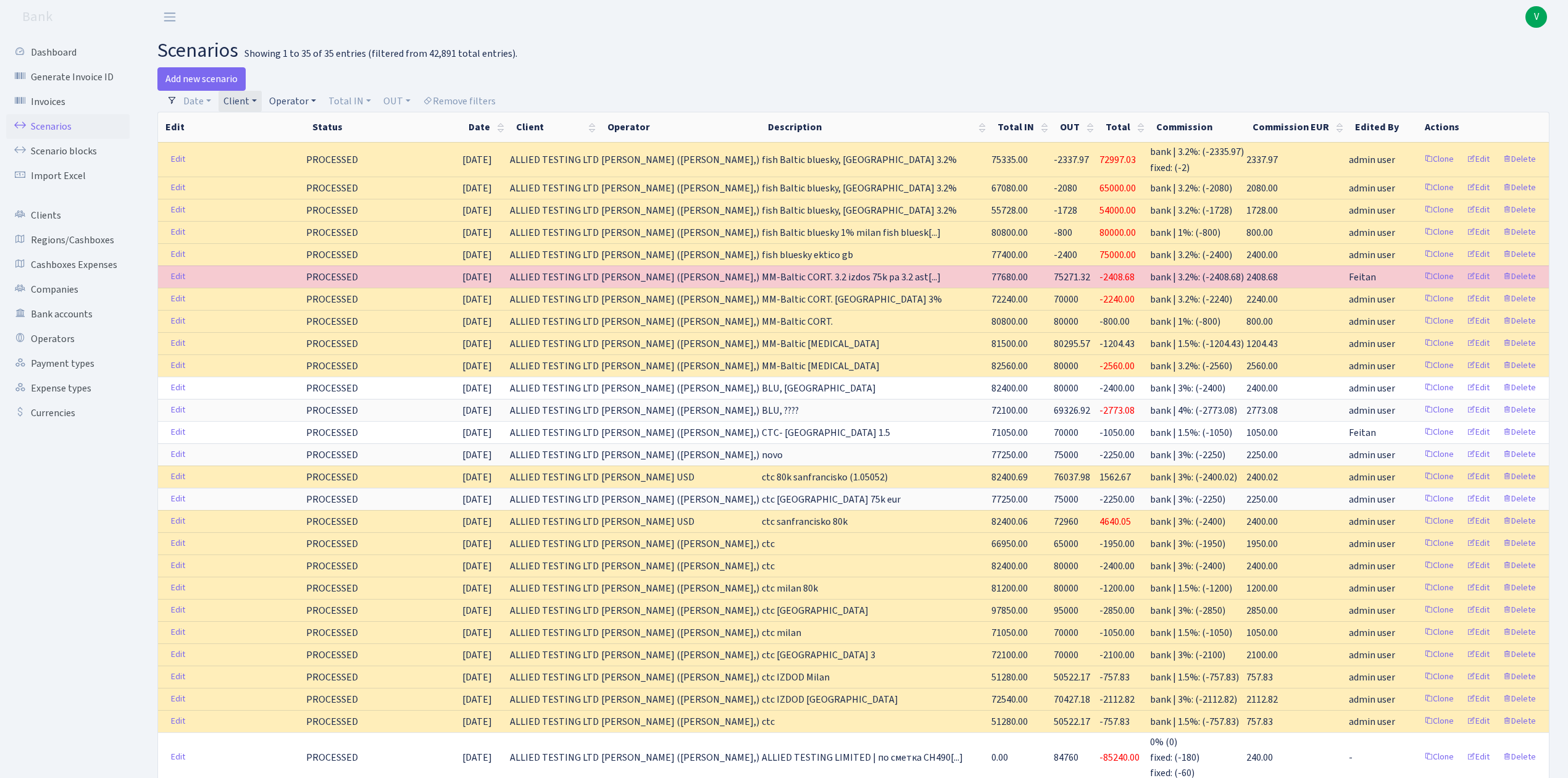
click at [291, 99] on link "Operator" at bounding box center [292, 101] width 56 height 21
click at [232, 99] on link "Client" at bounding box center [240, 101] width 43 height 21
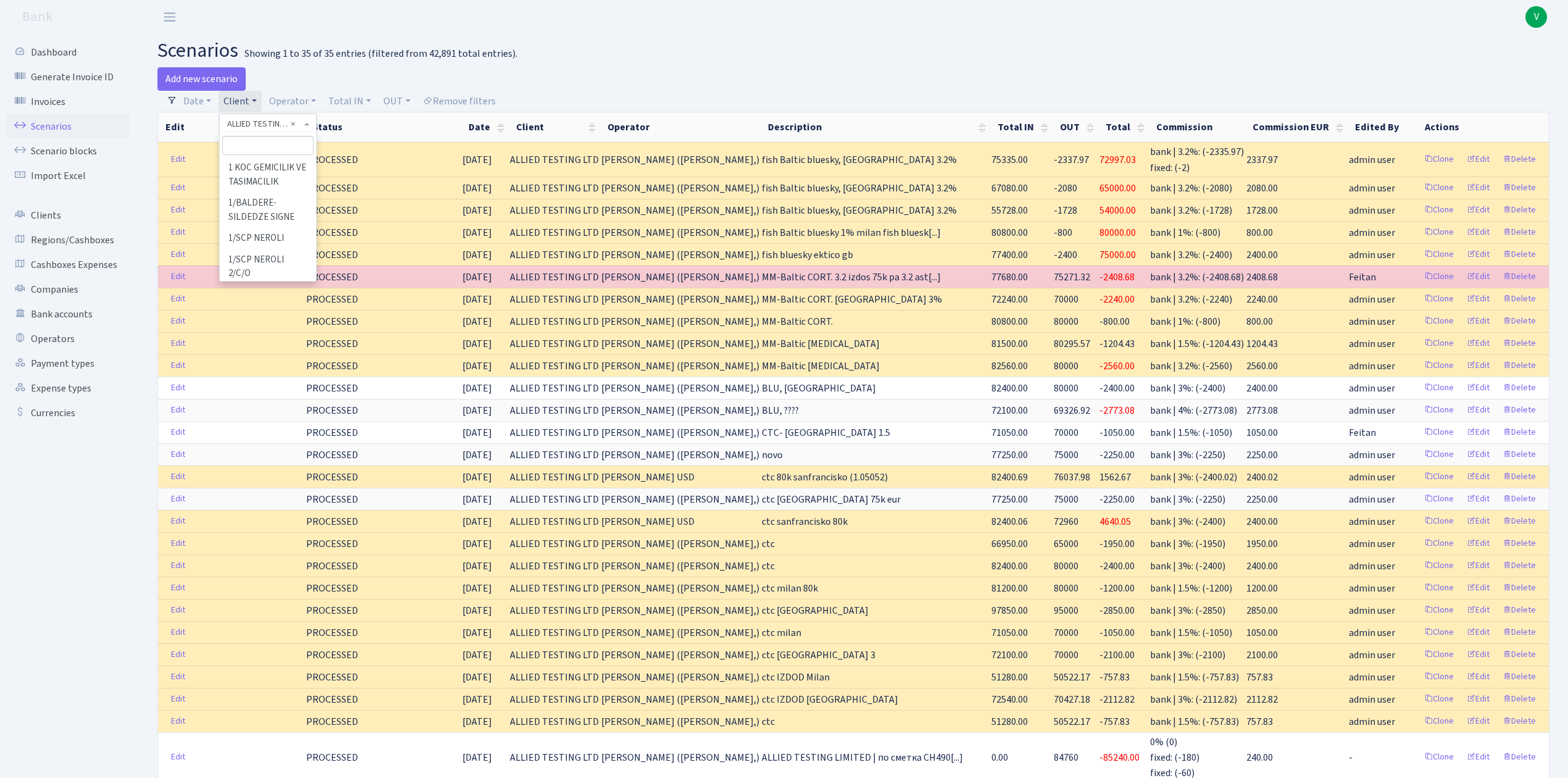
scroll to position [4689, 0]
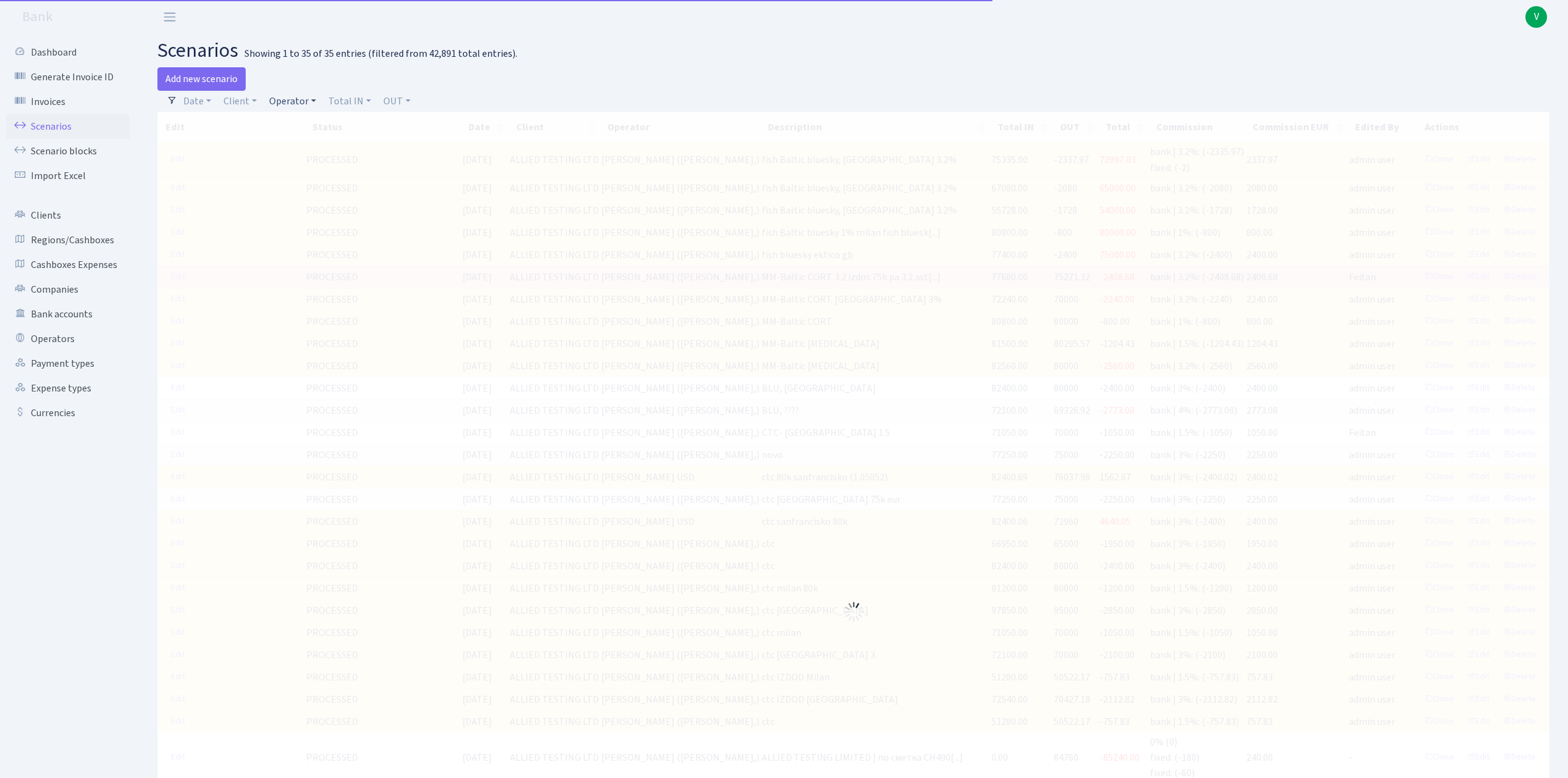
click at [292, 104] on link "Operator" at bounding box center [292, 101] width 56 height 21
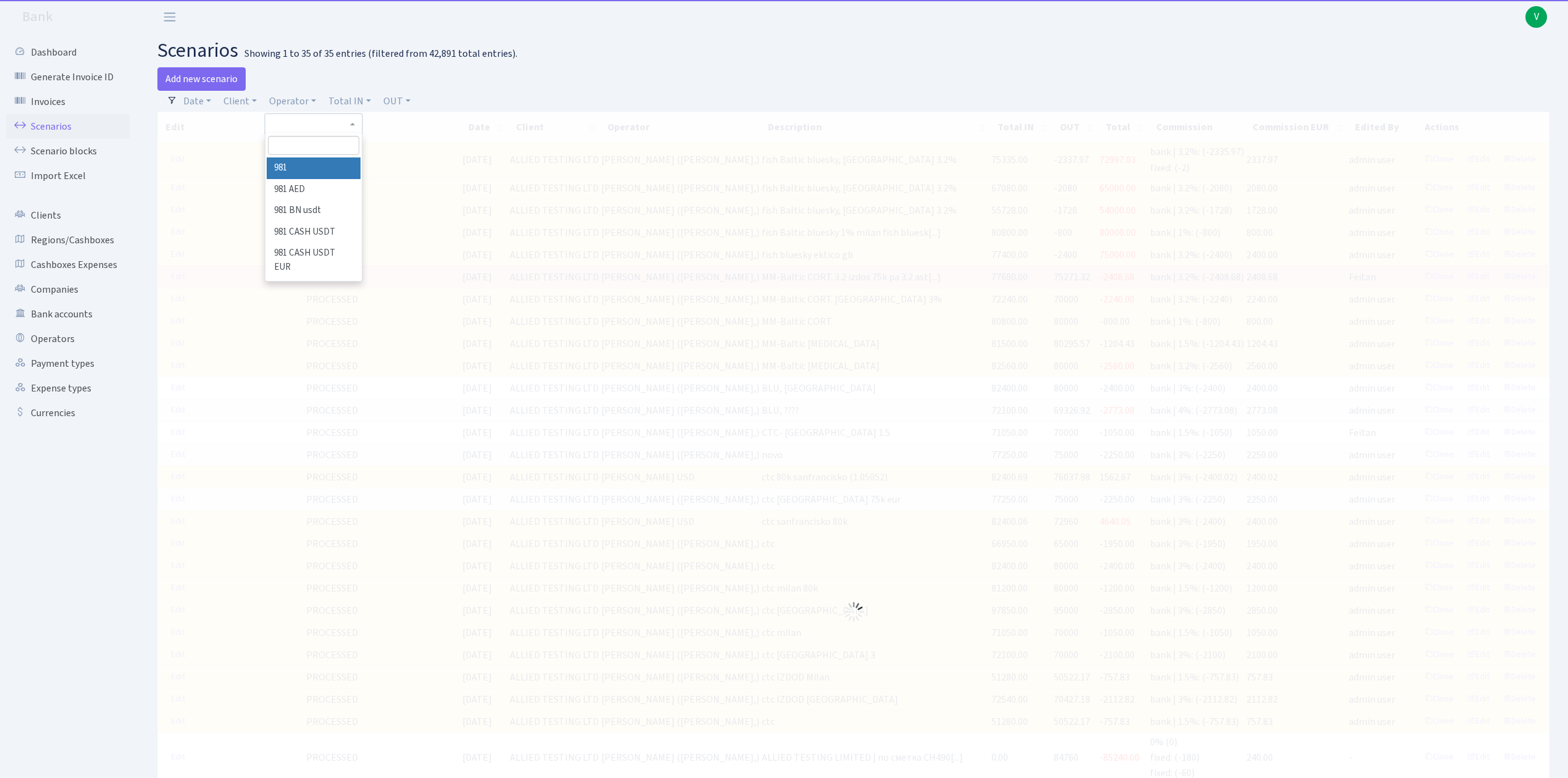
click at [296, 140] on input "search" at bounding box center [313, 145] width 91 height 19
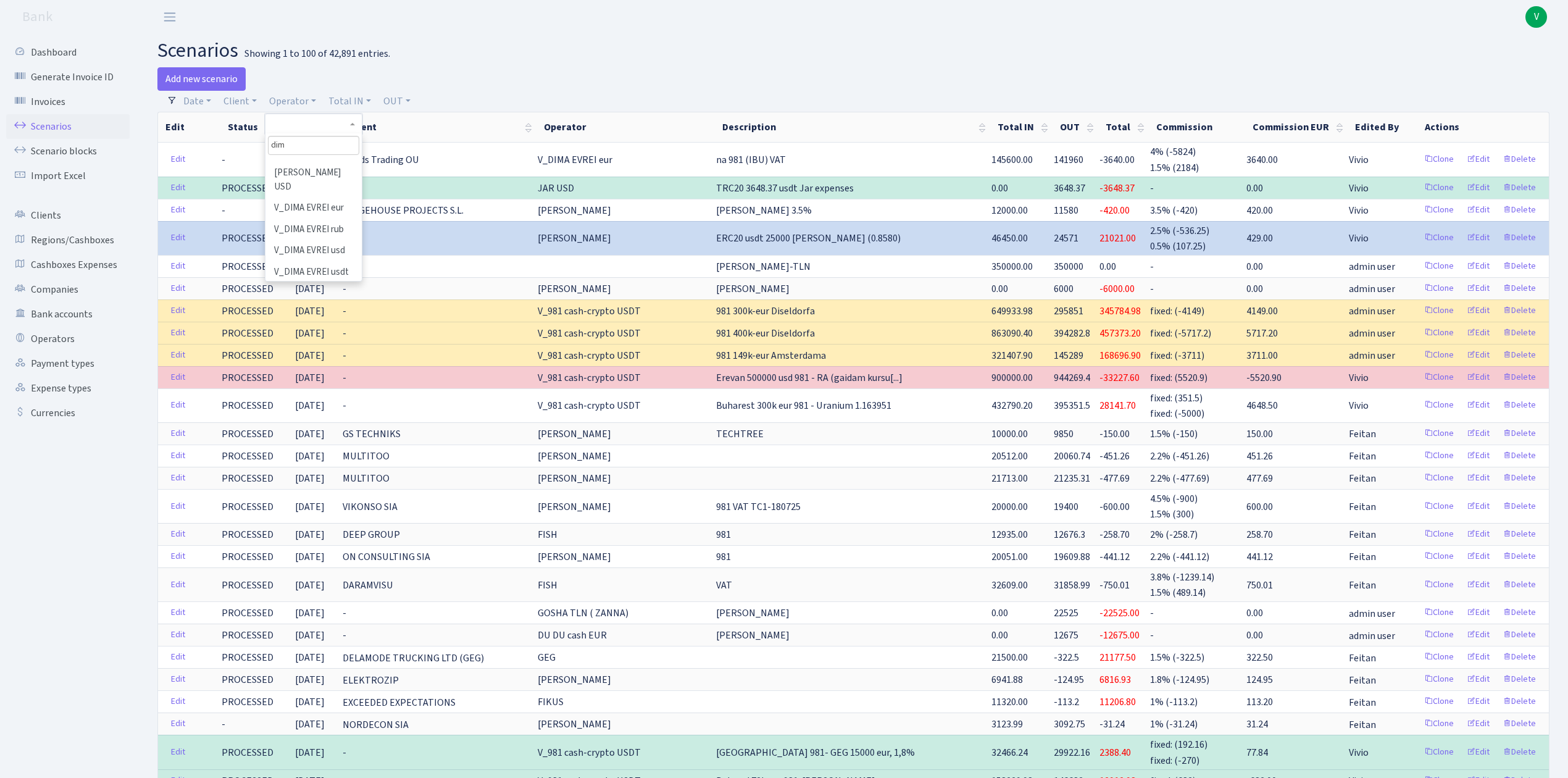
scroll to position [198, 0]
type input "dim"
click at [321, 189] on li "V_DIMA EVREI eur" at bounding box center [313, 197] width 93 height 22
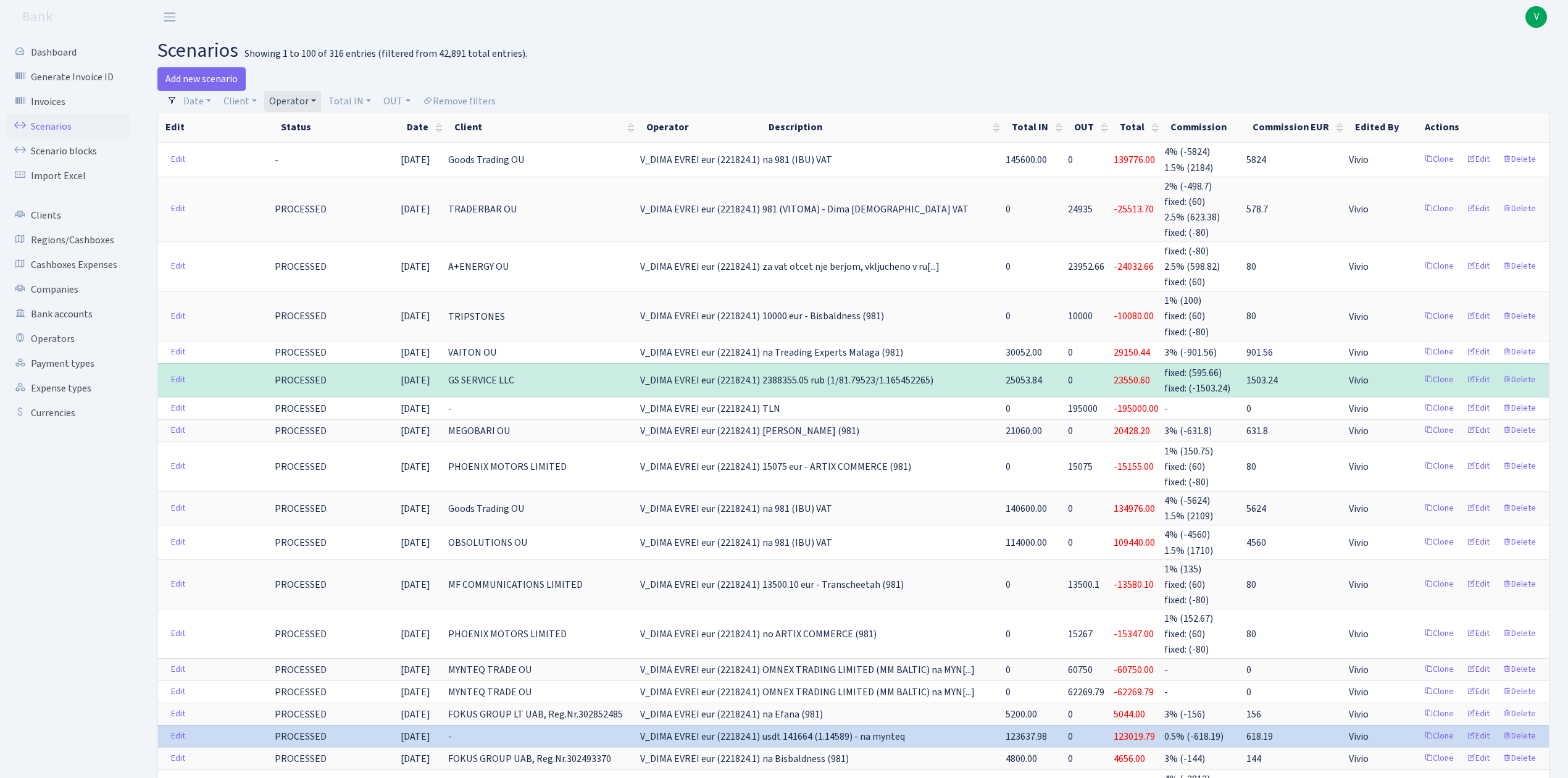
click at [299, 101] on link "Operator" at bounding box center [292, 101] width 56 height 21
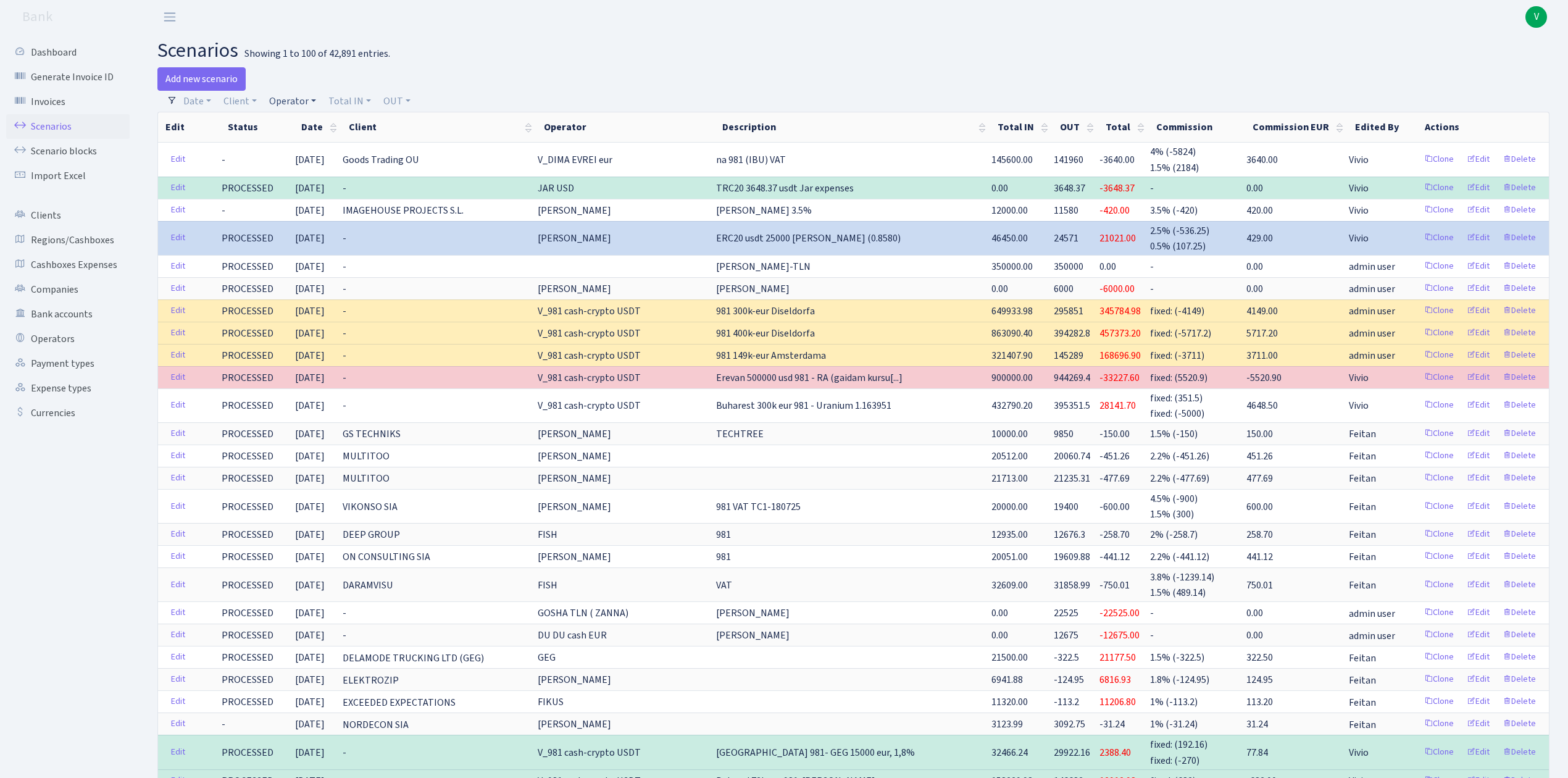
click at [291, 106] on link "Operator" at bounding box center [292, 101] width 56 height 21
click at [296, 152] on input "search" at bounding box center [313, 145] width 91 height 19
click at [324, 684] on li "_EXPENSES USDT_" at bounding box center [313, 695] width 93 height 22
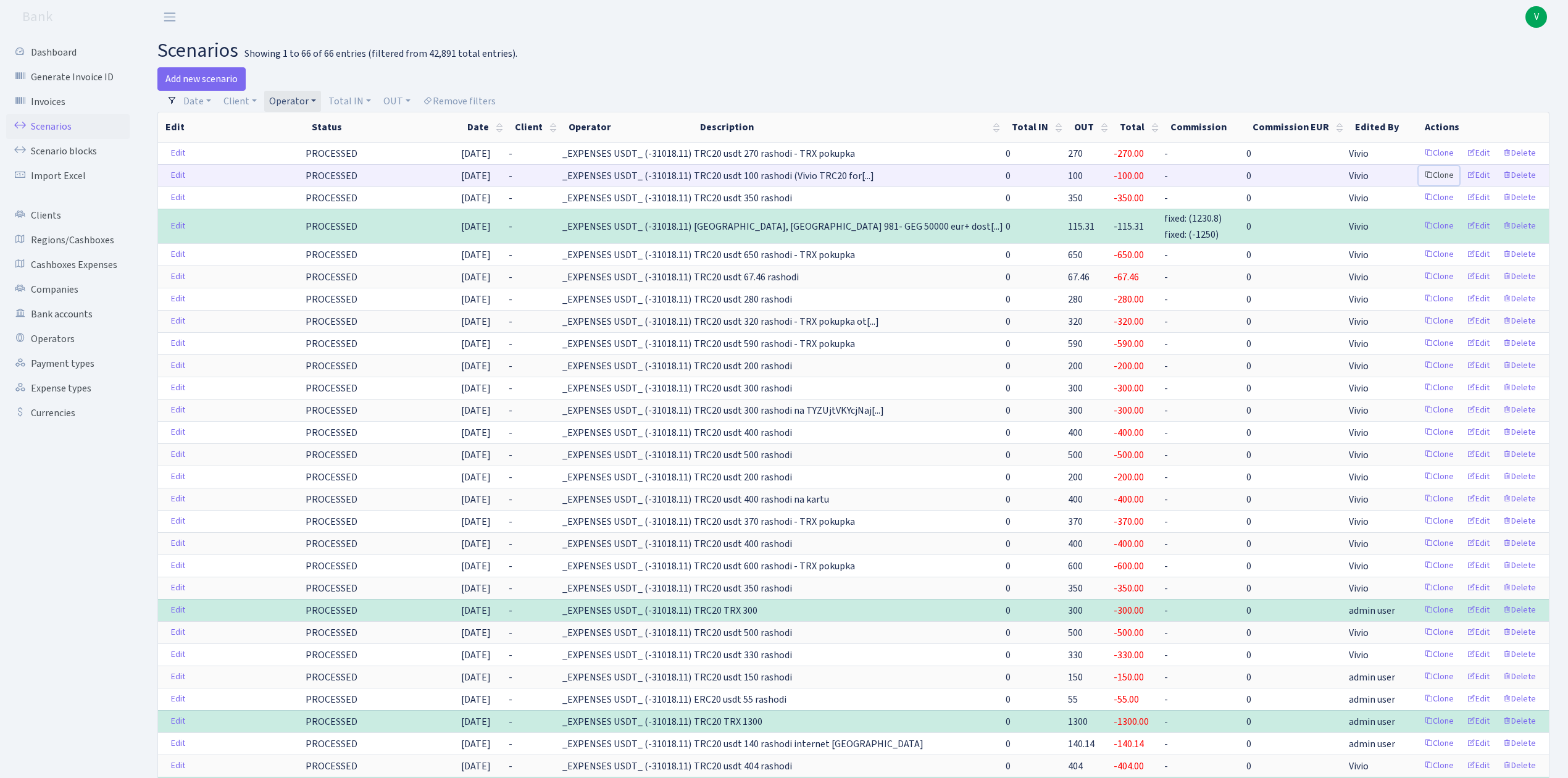
click at [1437, 173] on link "Clone" at bounding box center [1439, 175] width 40 height 19
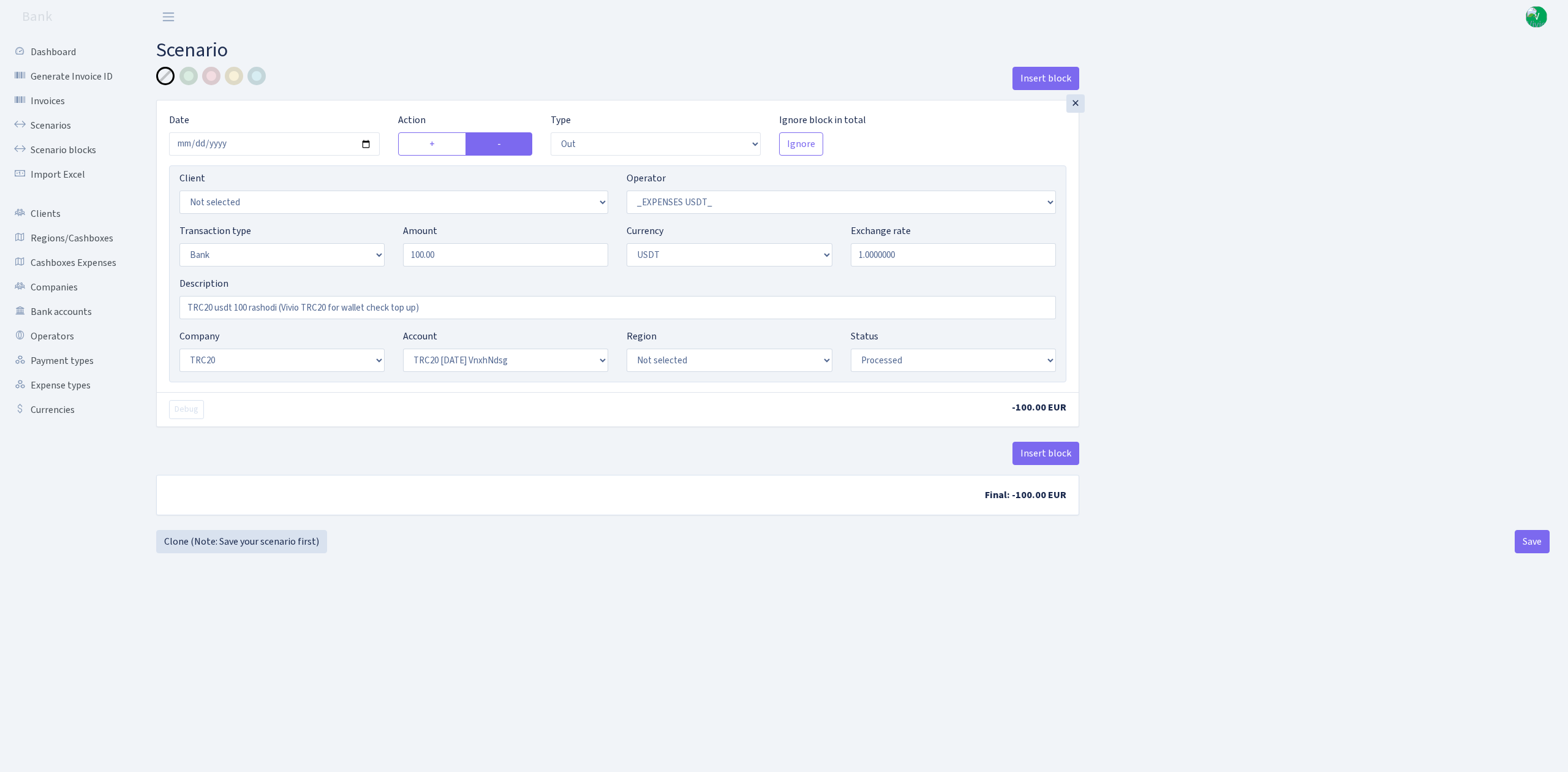
select select "out"
select select "306"
select select "2"
select select "6"
select select "20"
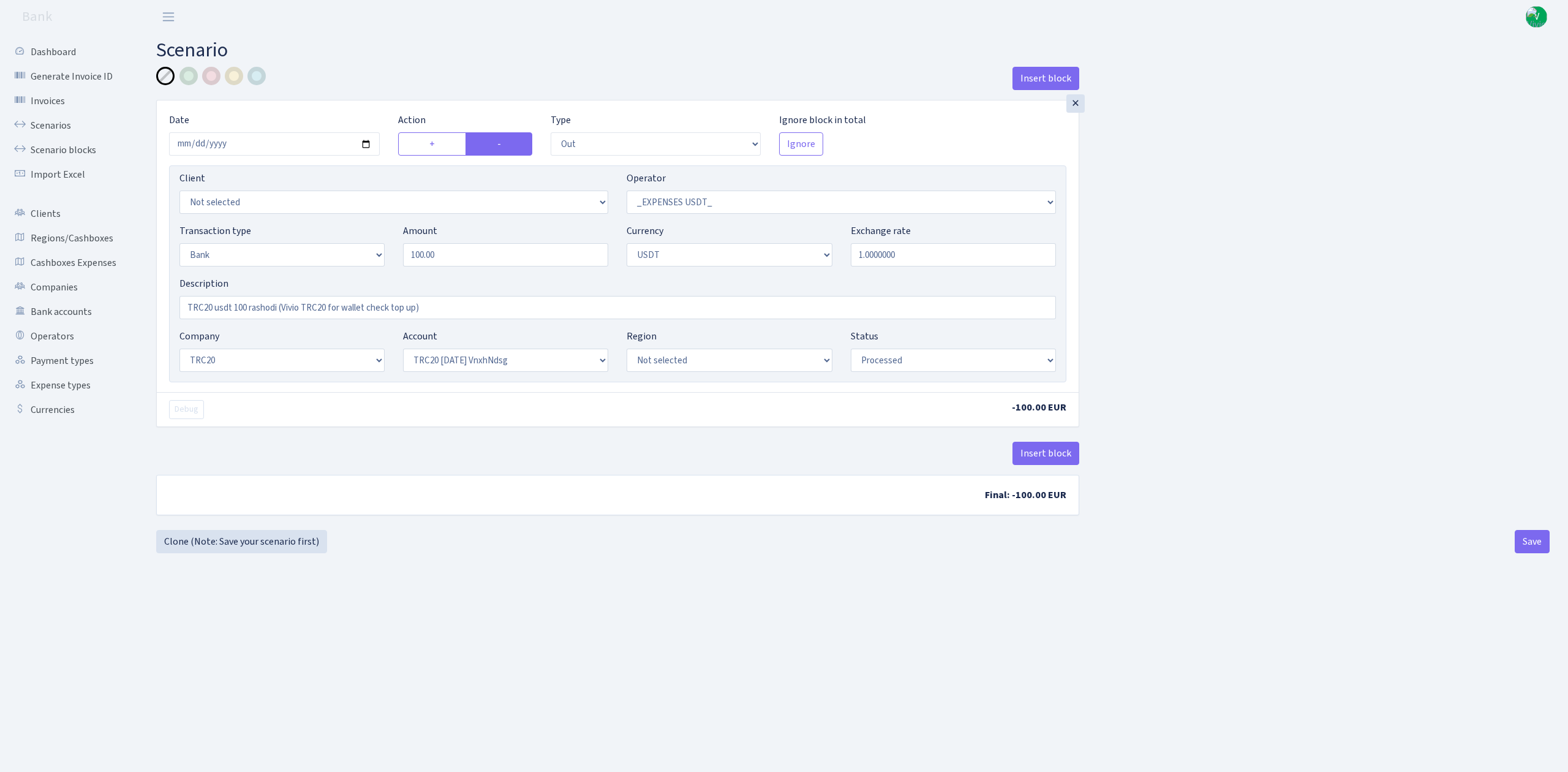
select select "66"
select select "processed"
click at [362, 145] on input "2025-08-05" at bounding box center [274, 144] width 211 height 23
type input "[DATE]"
click at [242, 302] on input "TRC20 usdt 100 rashodi (Vivio TRC20 for wallet check top up)" at bounding box center [617, 307] width 876 height 23
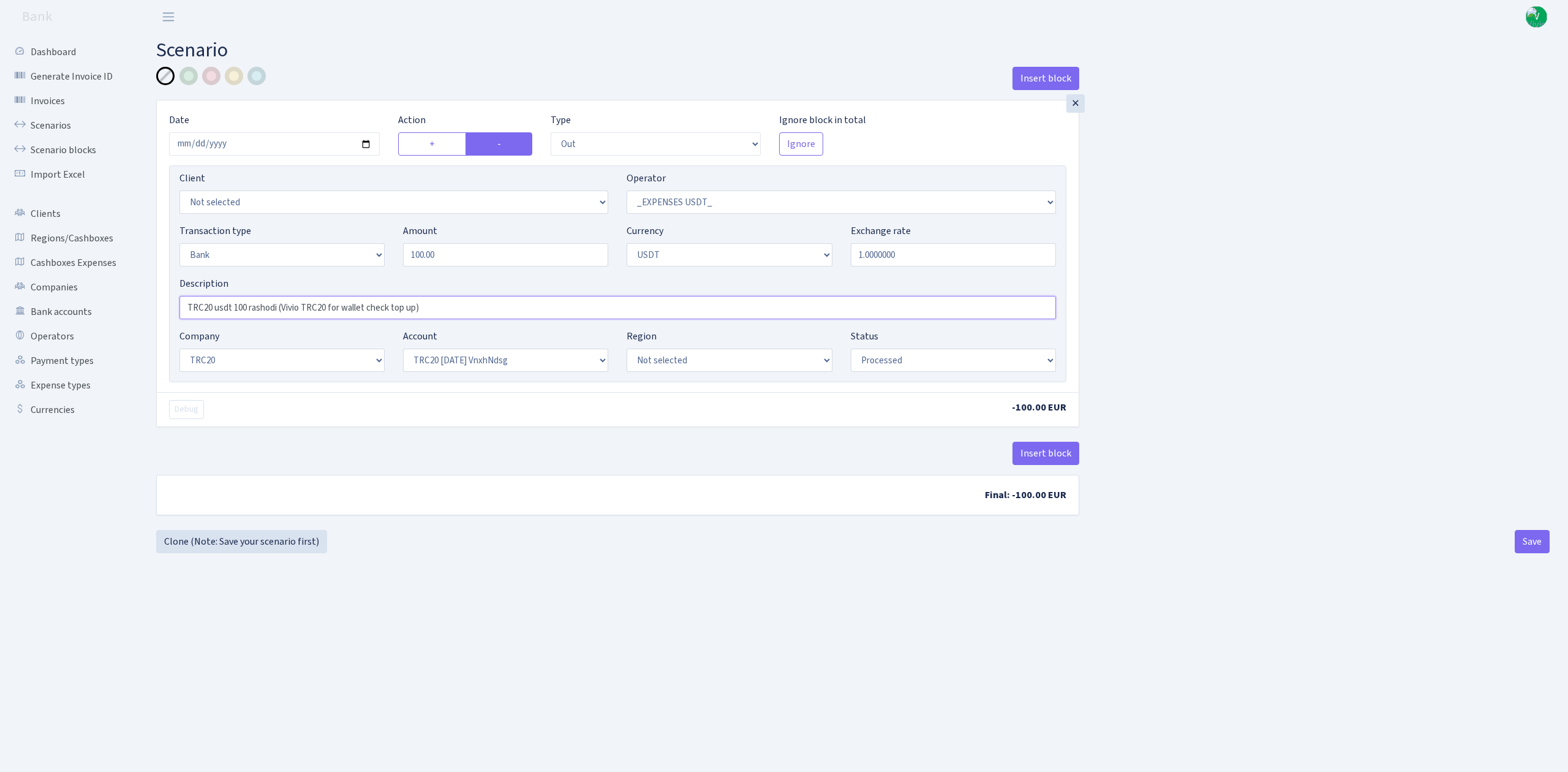
drag, startPoint x: 282, startPoint y: 305, endPoint x: 415, endPoint y: 307, distance: 133.0
click at [415, 307] on input "TRC20 usdt 100 rashodi (Vivio TRC20 for wallet check top up)" at bounding box center [617, 307] width 876 height 23
type input "TRC20 usdt 100 rashodi (Agnese)"
click at [817, 577] on main "Scenario Insert block × Date 2025-08-11 Action + - Type --- In Out Commission F…" at bounding box center [853, 387] width 1430 height 708
click at [1426, 569] on main "Scenario Insert block × Date 2025-08-11 Action + - Type --- In Out Commission F…" at bounding box center [853, 387] width 1430 height 708
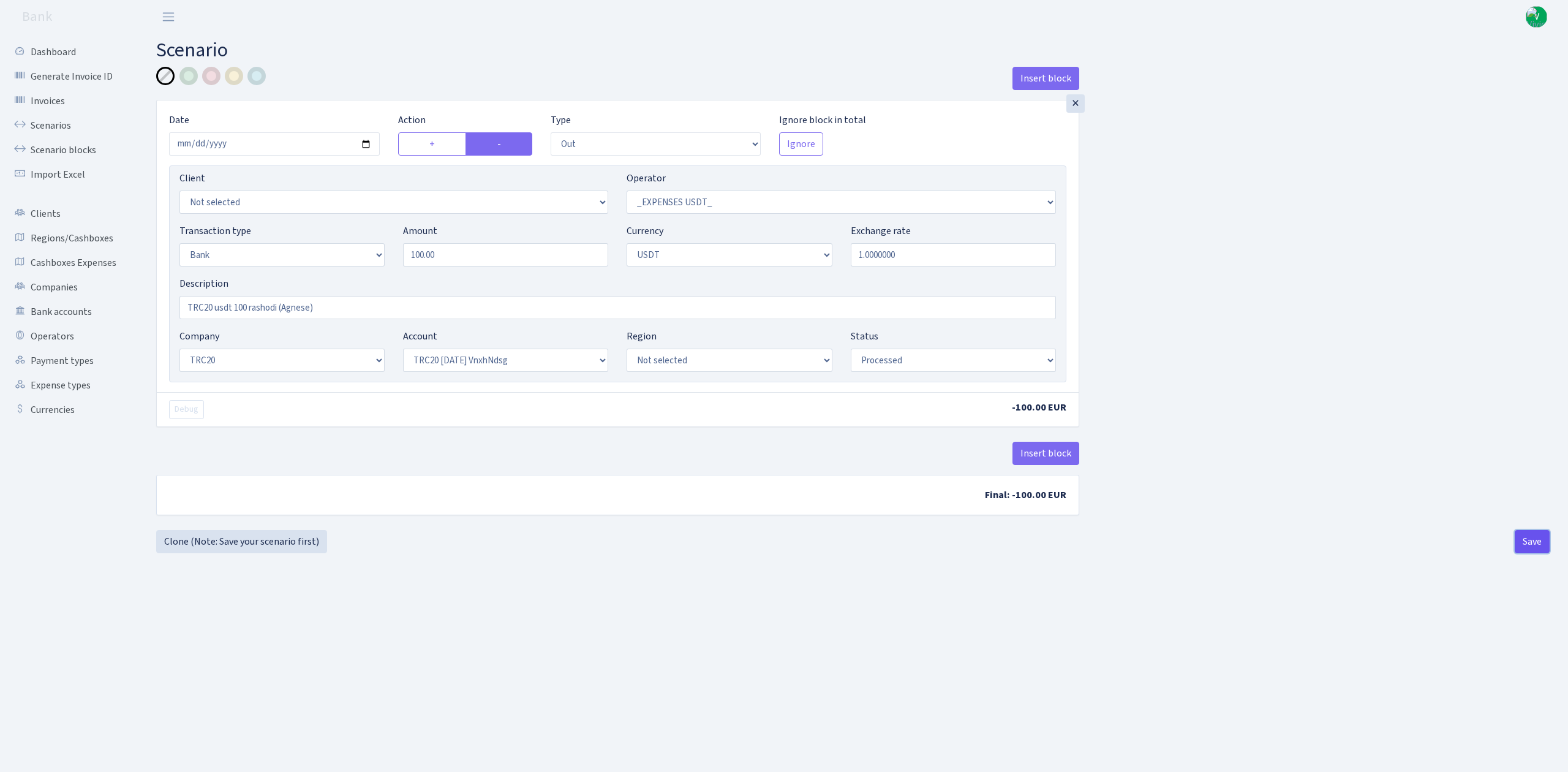
click at [1532, 545] on button "Save" at bounding box center [1532, 541] width 35 height 23
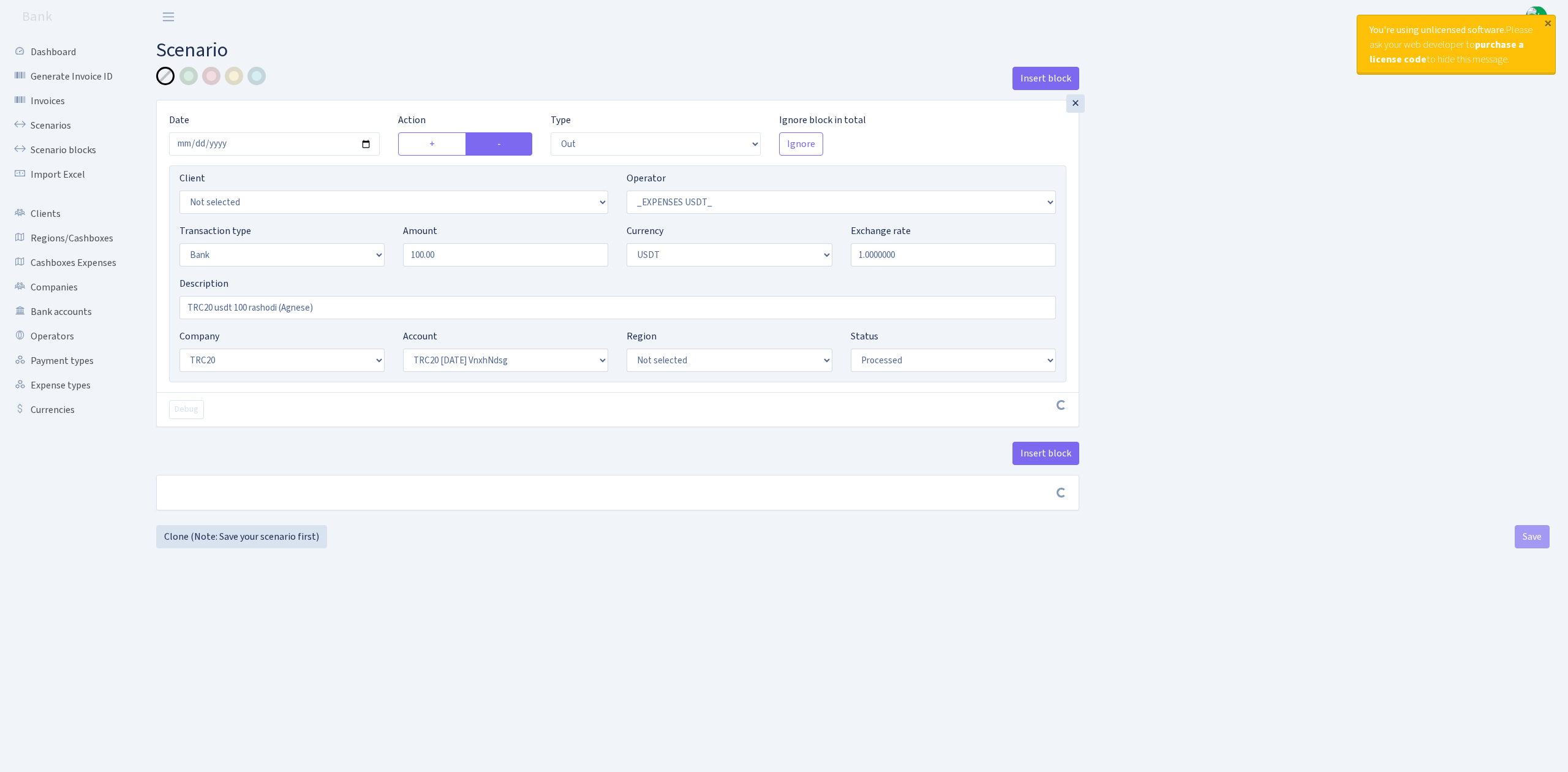
select select "out"
select select "306"
select select "2"
select select "6"
select select "20"
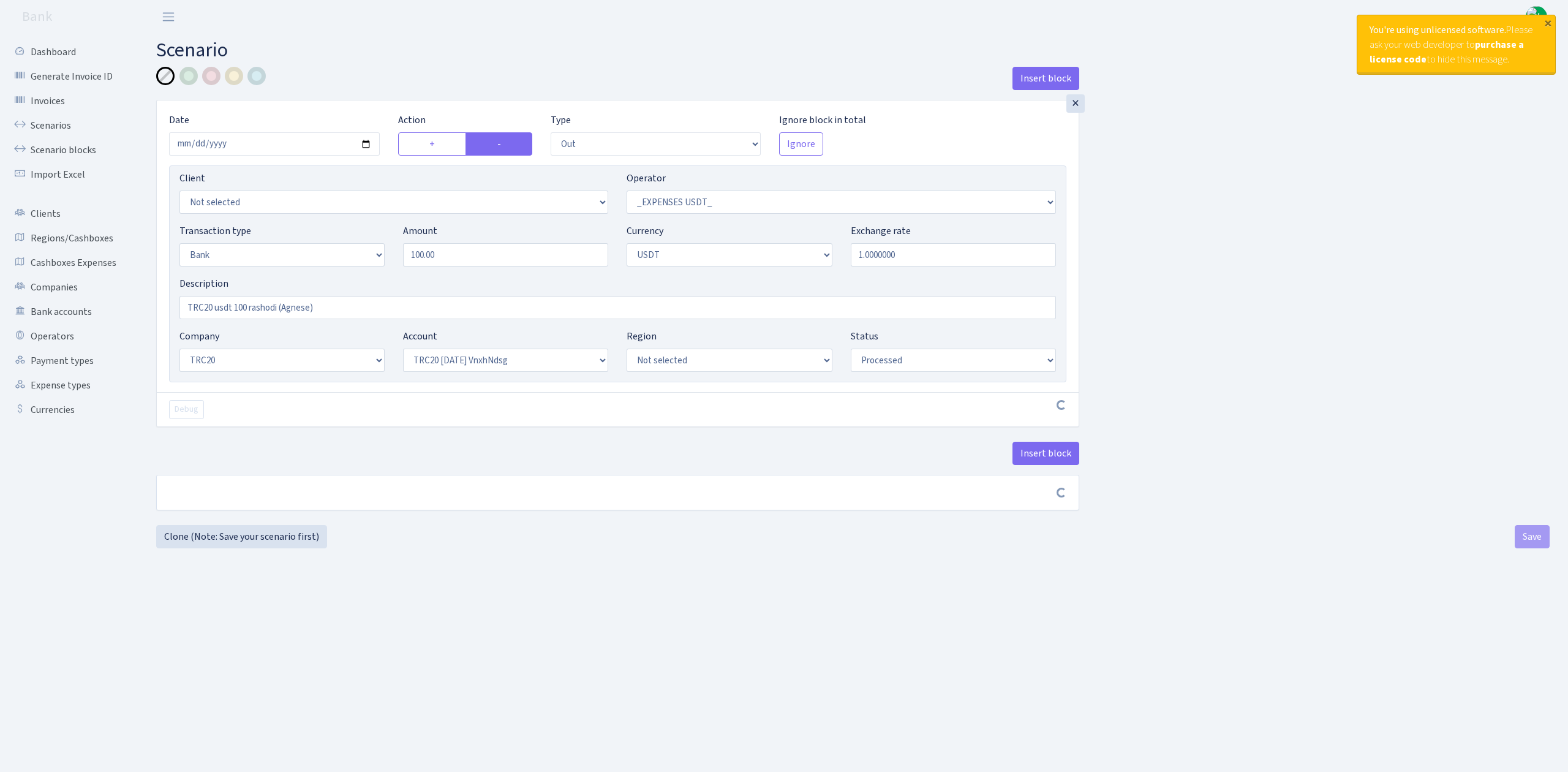
select select "66"
select select "processed"
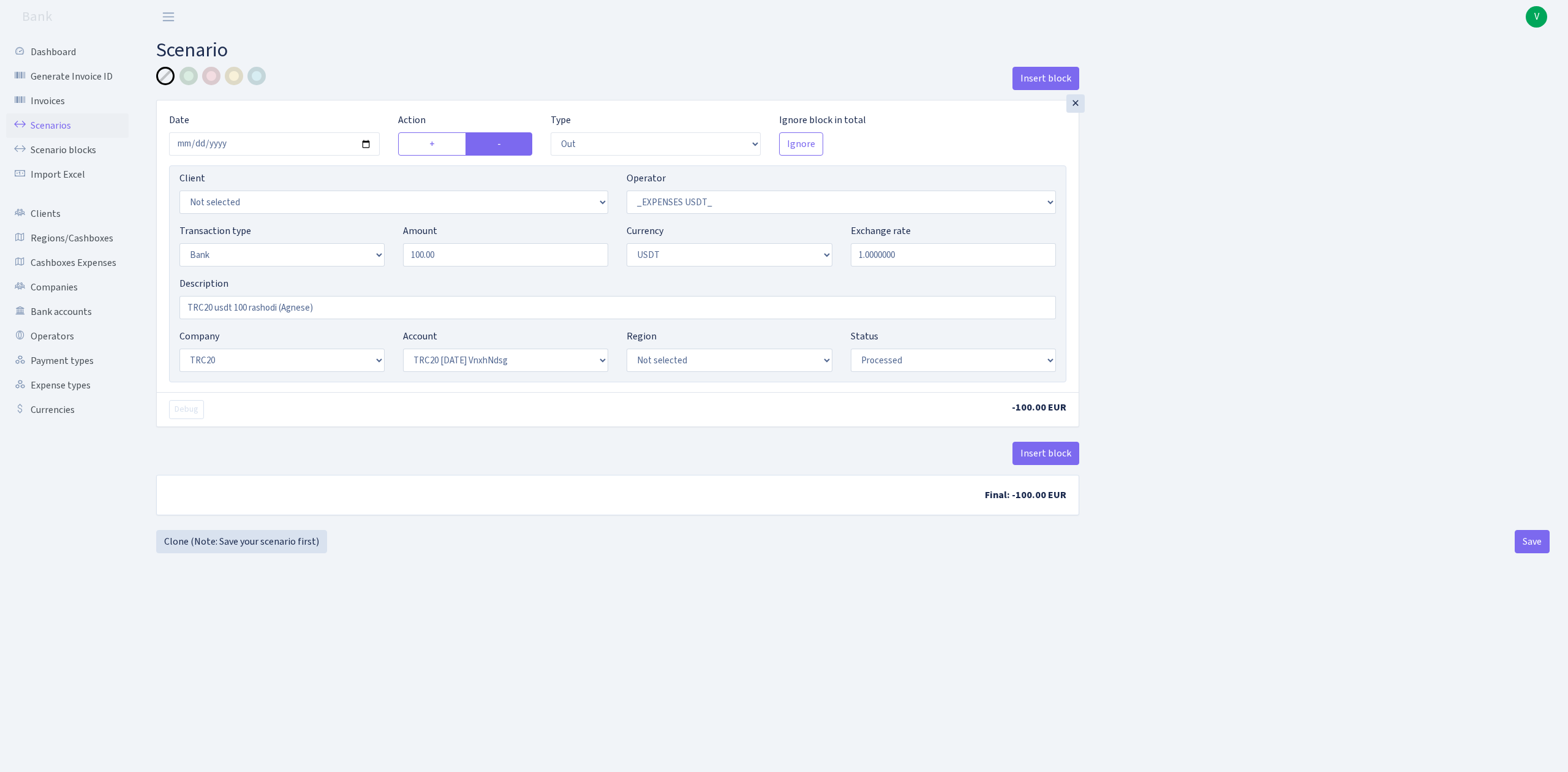
click at [65, 125] on link "Scenarios" at bounding box center [67, 125] width 123 height 24
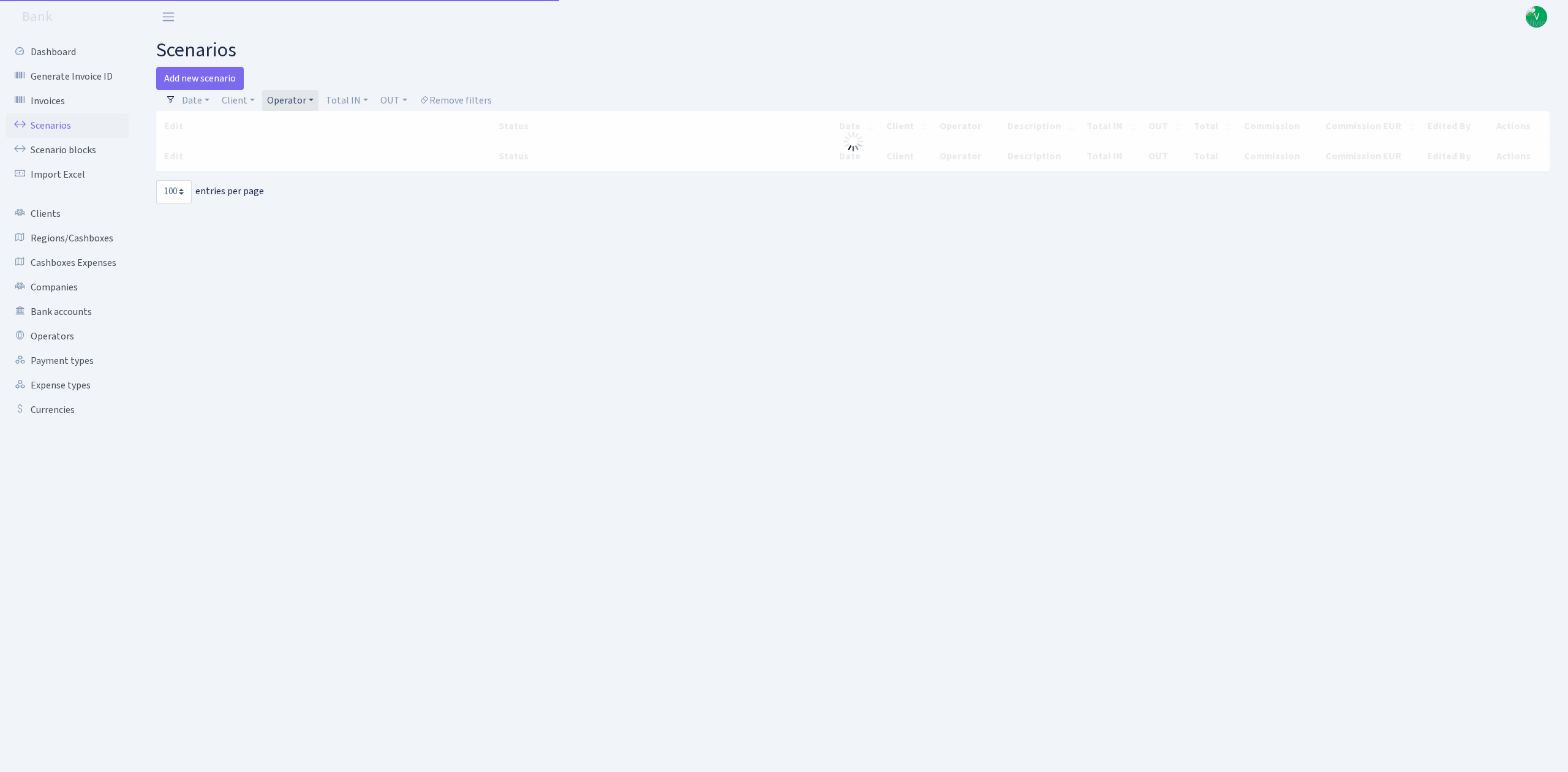
select select "100"
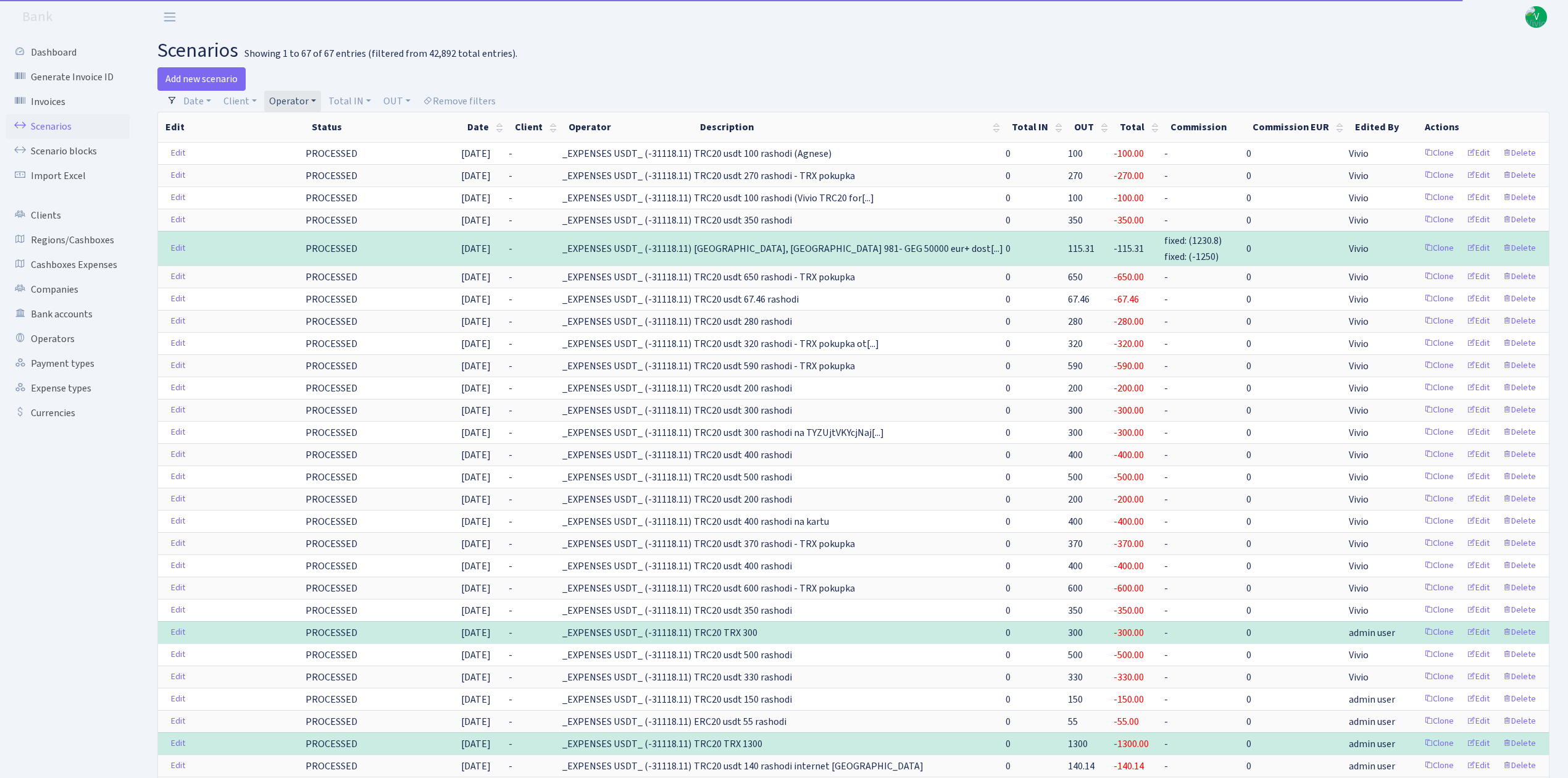
click at [294, 102] on link "Operator" at bounding box center [292, 101] width 56 height 21
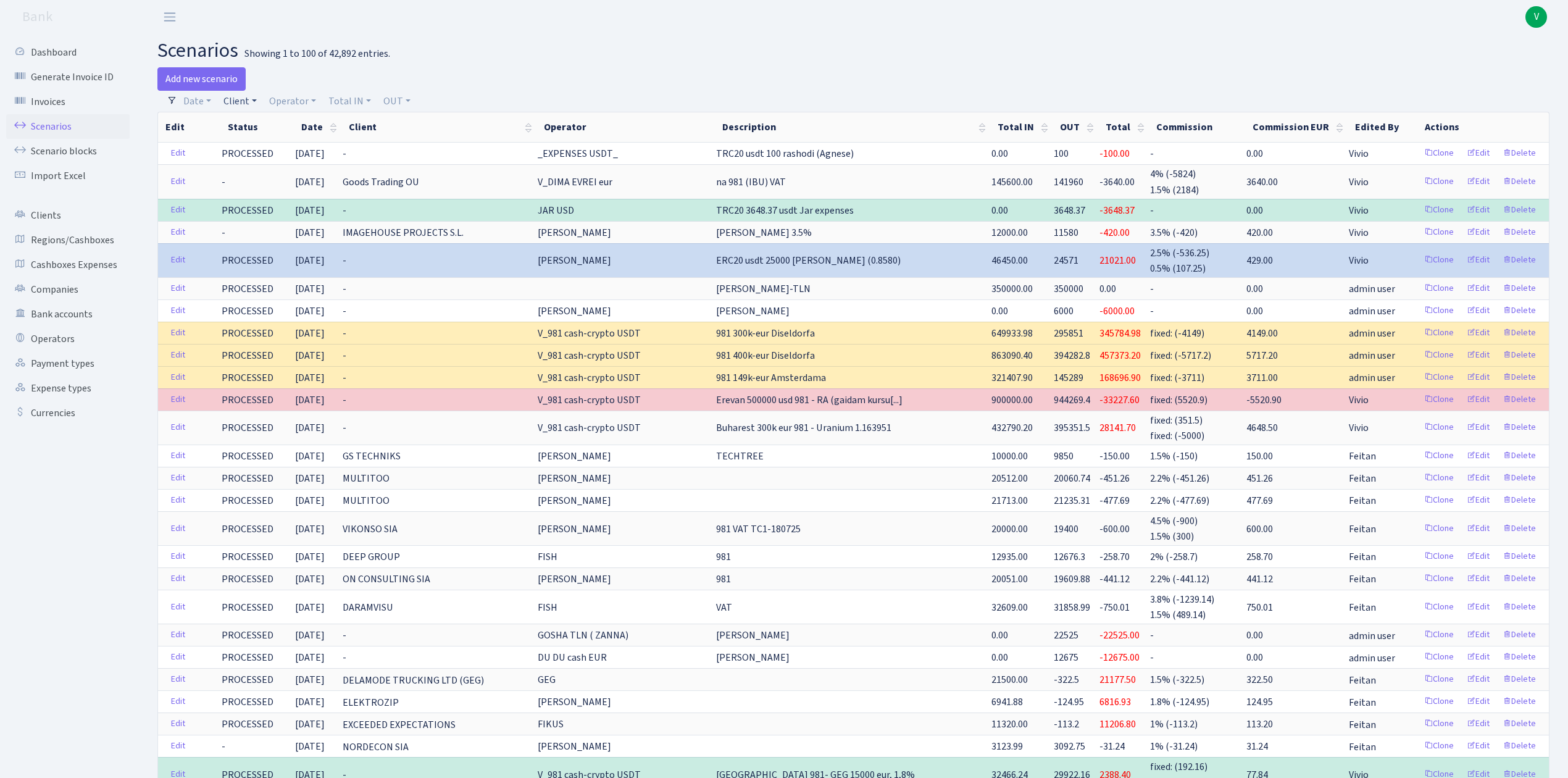
click at [249, 103] on link "Client" at bounding box center [240, 101] width 43 height 21
click at [269, 141] on input "search" at bounding box center [268, 145] width 91 height 19
type input "falko"
click at [285, 180] on li "FALKORS GROUP SIA" at bounding box center [267, 175] width 93 height 35
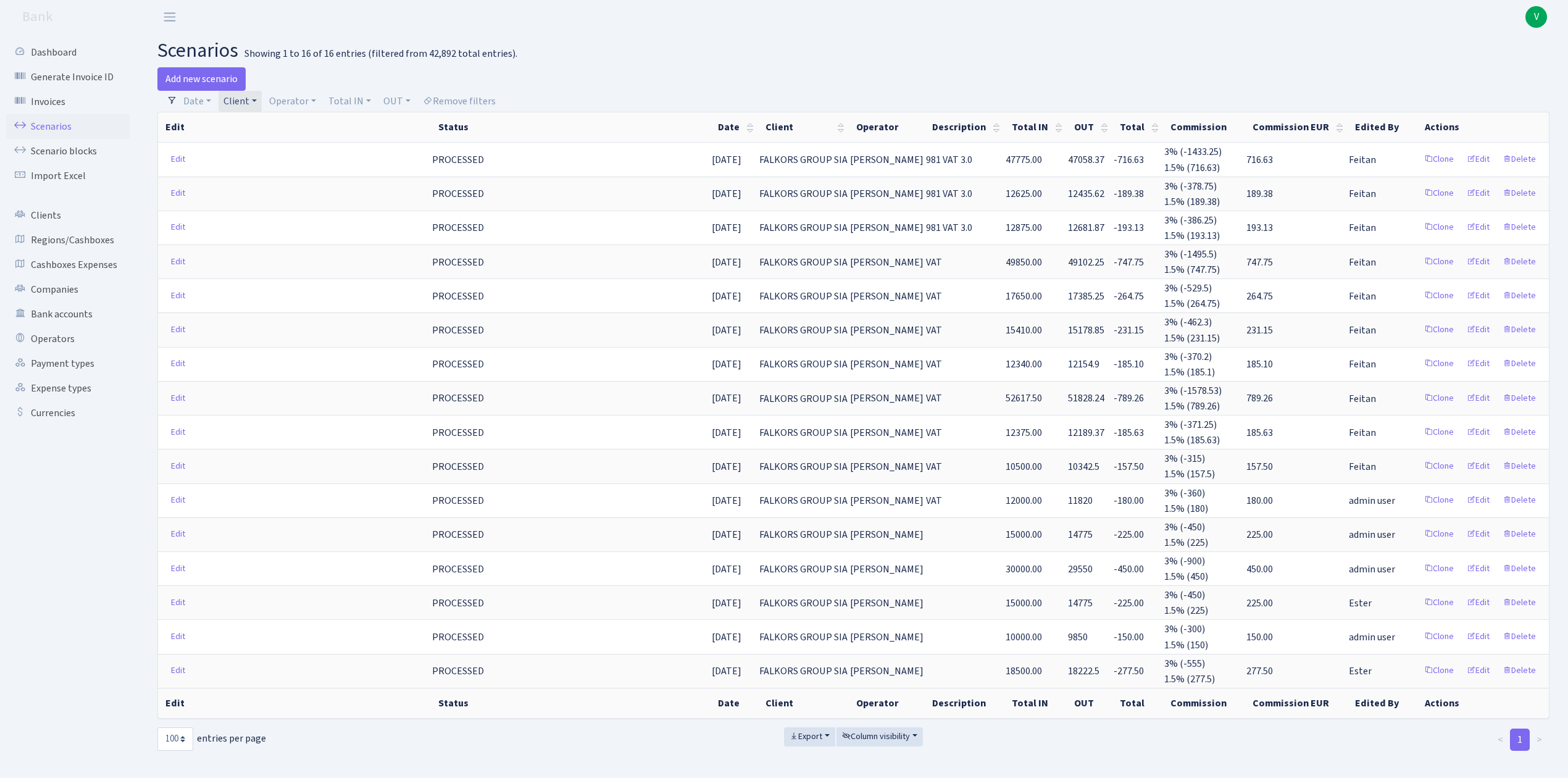
click at [685, 52] on h2 "scenarios Showing 1 to 16 of 16 entries (filtered from 42,892 total entries)." at bounding box center [853, 51] width 1392 height 24
drag, startPoint x: 685, startPoint y: 52, endPoint x: 590, endPoint y: 58, distance: 95.2
click at [643, 28] on header "Bank V My Account Logout" at bounding box center [784, 17] width 1568 height 34
click at [241, 99] on link "Client" at bounding box center [240, 101] width 43 height 21
